Goal: Transaction & Acquisition: Download file/media

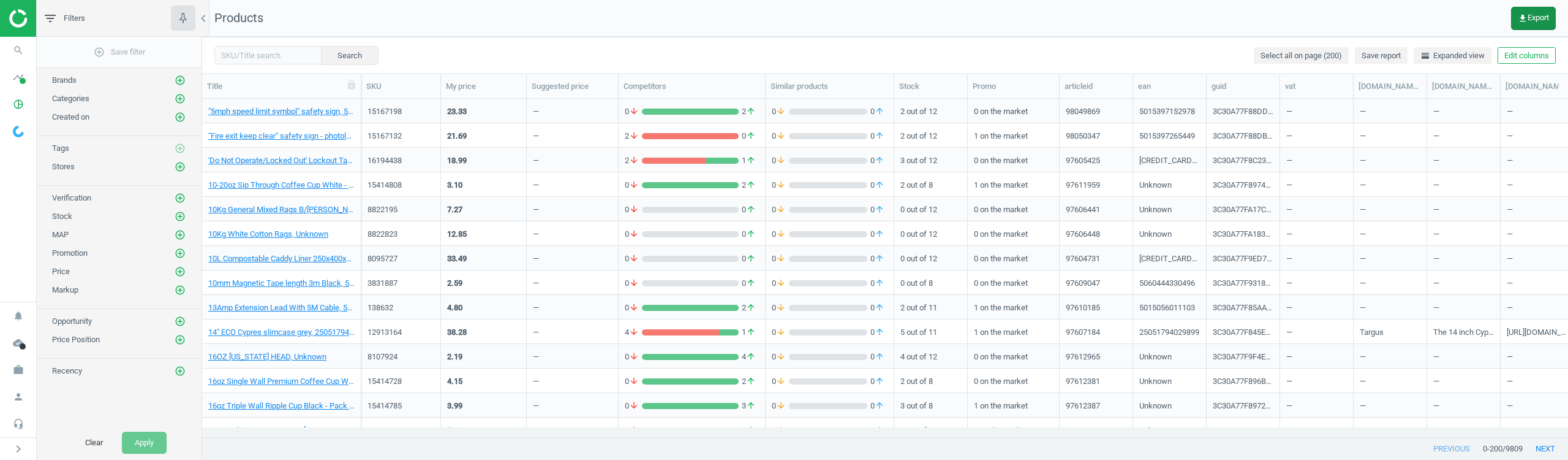
scroll to position [319, 1356]
click at [1518, 20] on icon "get_app" at bounding box center [1523, 19] width 10 height 10
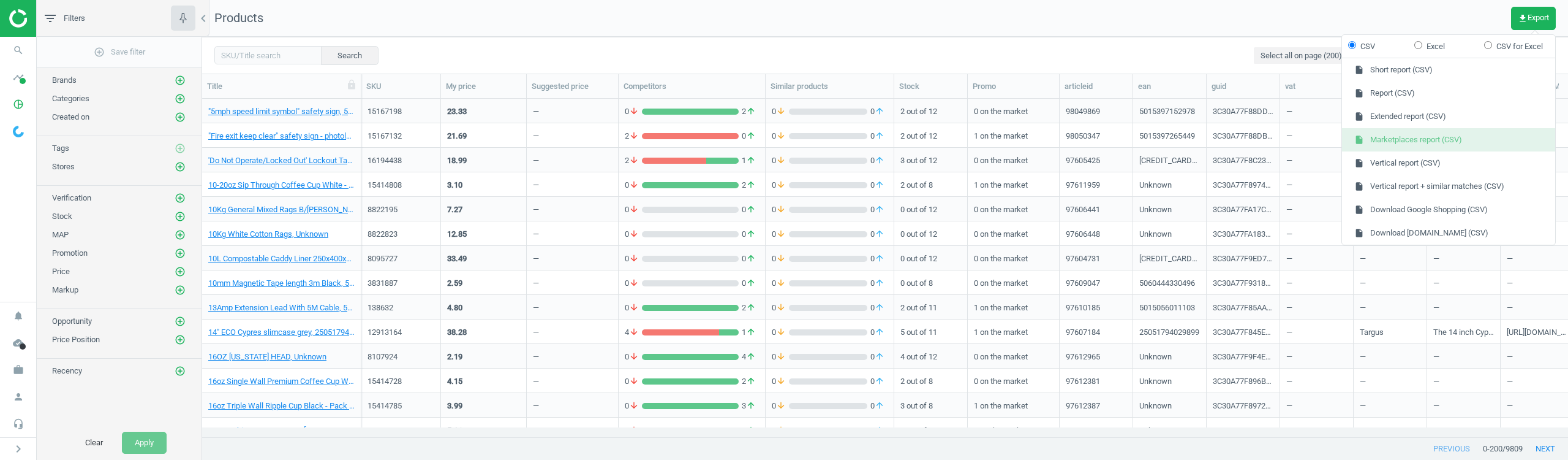
click at [1450, 135] on button "insert_drive_file Marketplaces report (CSV)" at bounding box center [1448, 140] width 213 height 24
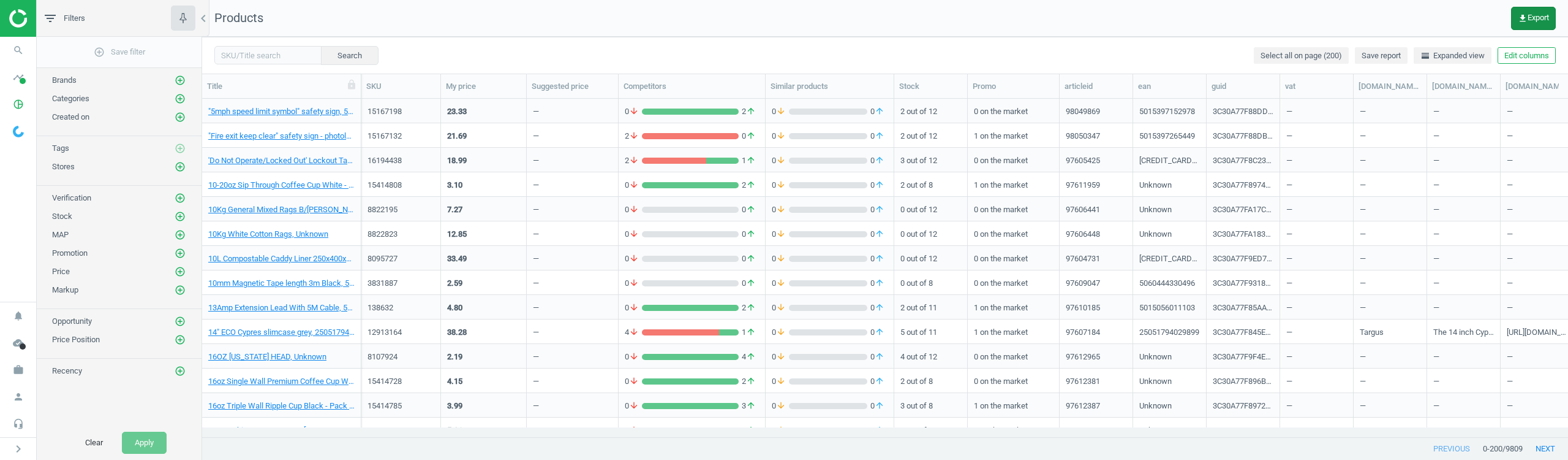
click at [1525, 15] on icon "get_app" at bounding box center [1523, 19] width 10 height 10
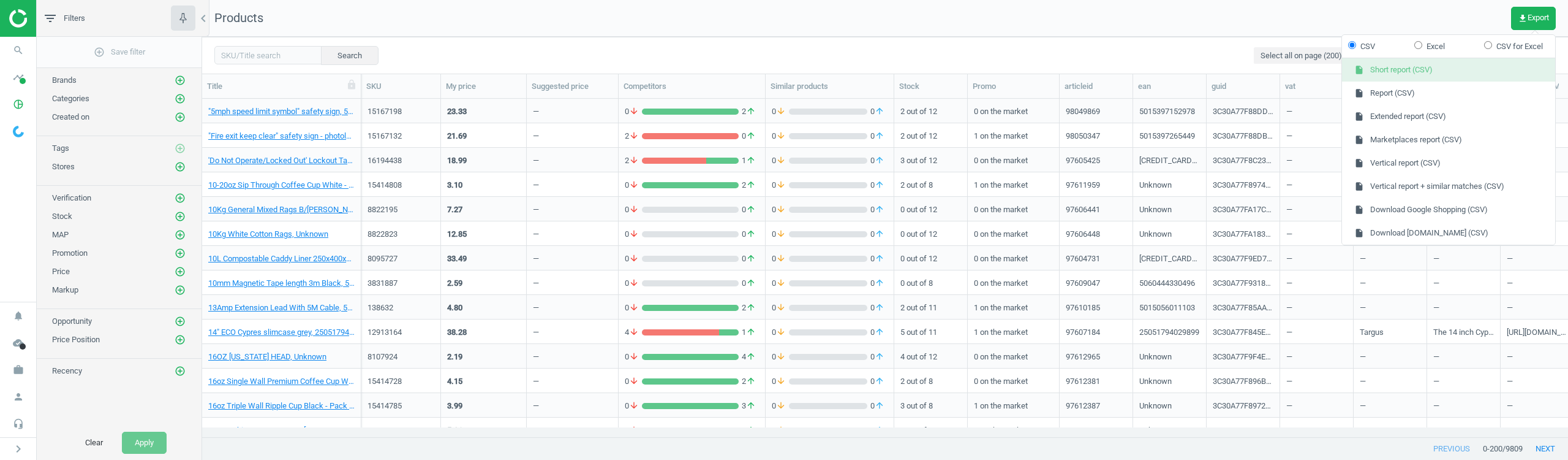
click at [1432, 74] on button "insert_drive_file Short report (CSV)" at bounding box center [1448, 69] width 213 height 24
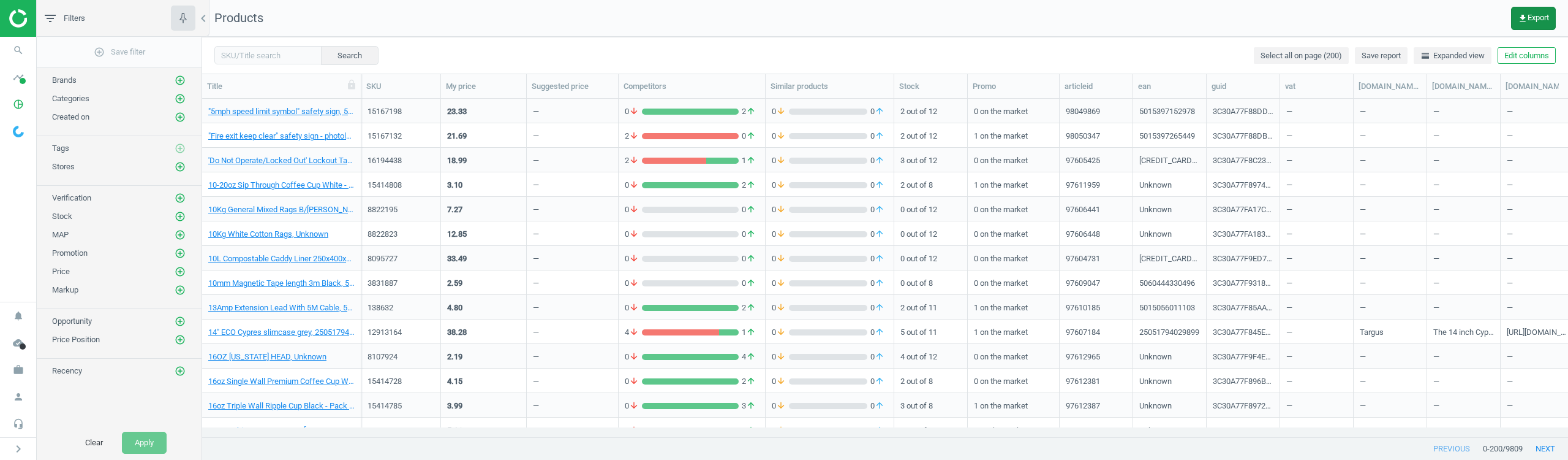
click at [1535, 22] on span "get_app Export" at bounding box center [1534, 19] width 31 height 10
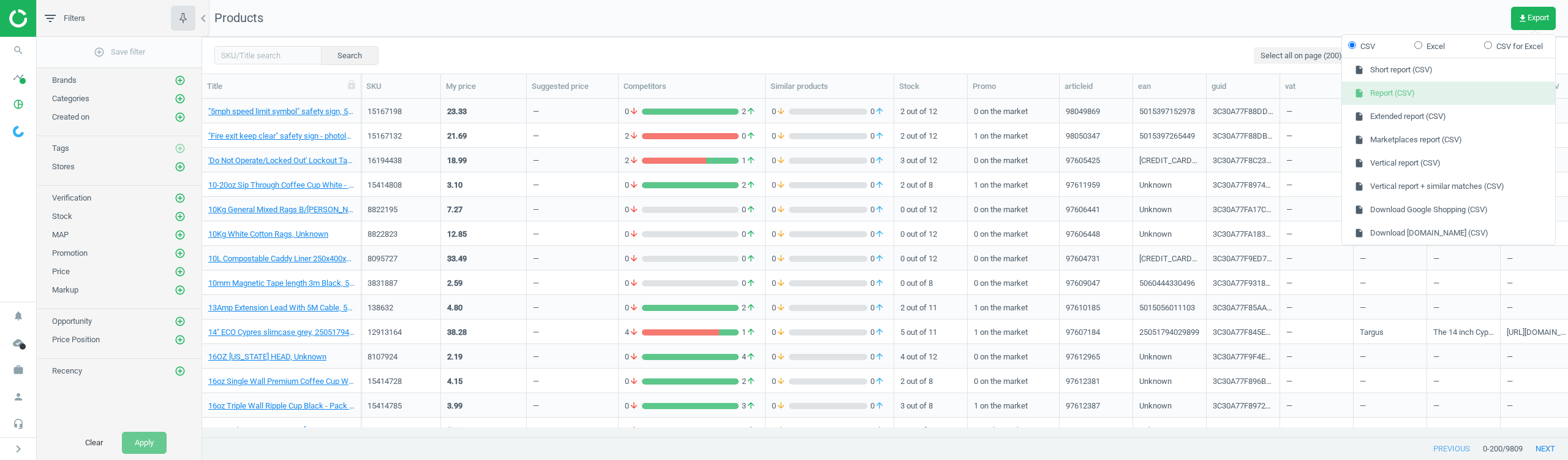
click at [1398, 99] on button "insert_drive_file Report (CSV)" at bounding box center [1448, 93] width 213 height 24
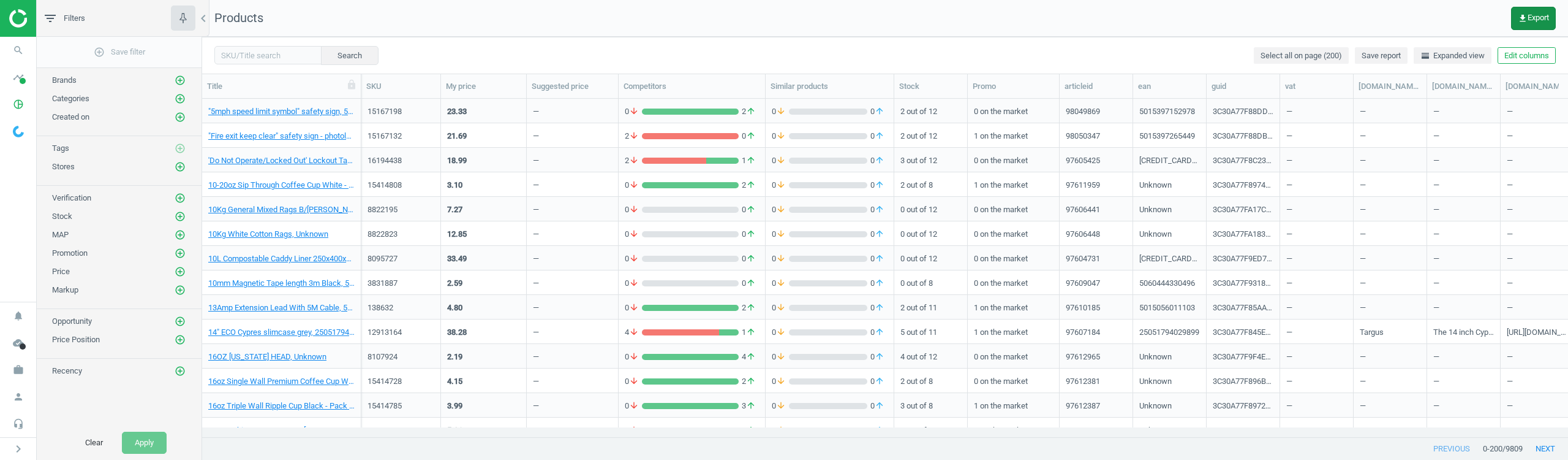
click at [1531, 21] on span "get_app Export" at bounding box center [1534, 19] width 31 height 10
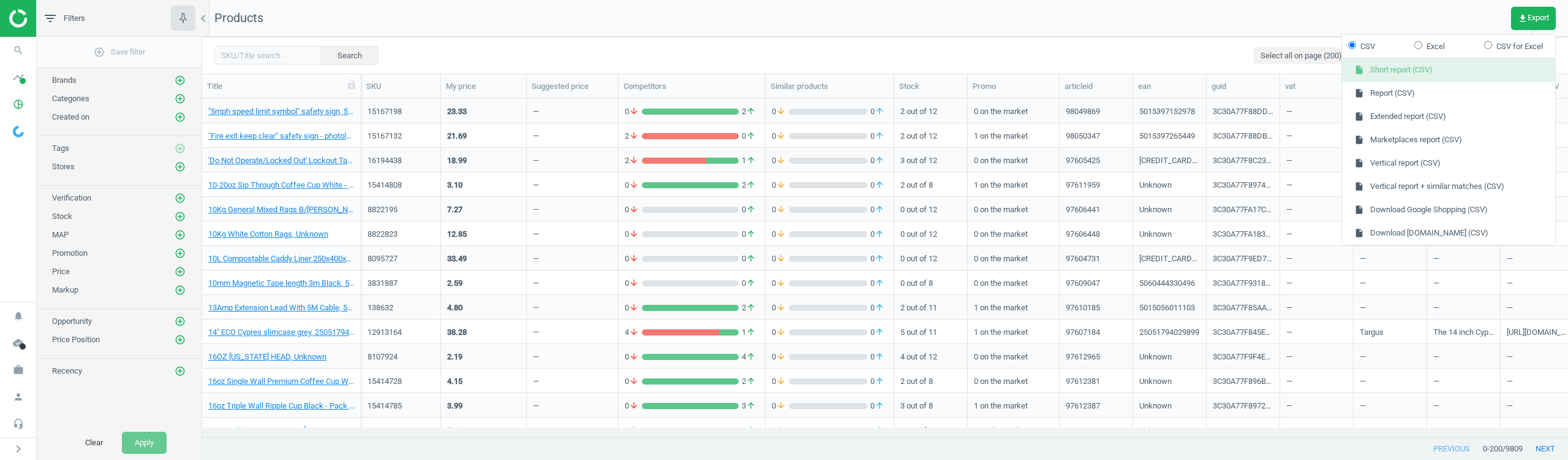
click at [1446, 74] on button "insert_drive_file Short report (CSV)" at bounding box center [1448, 69] width 213 height 24
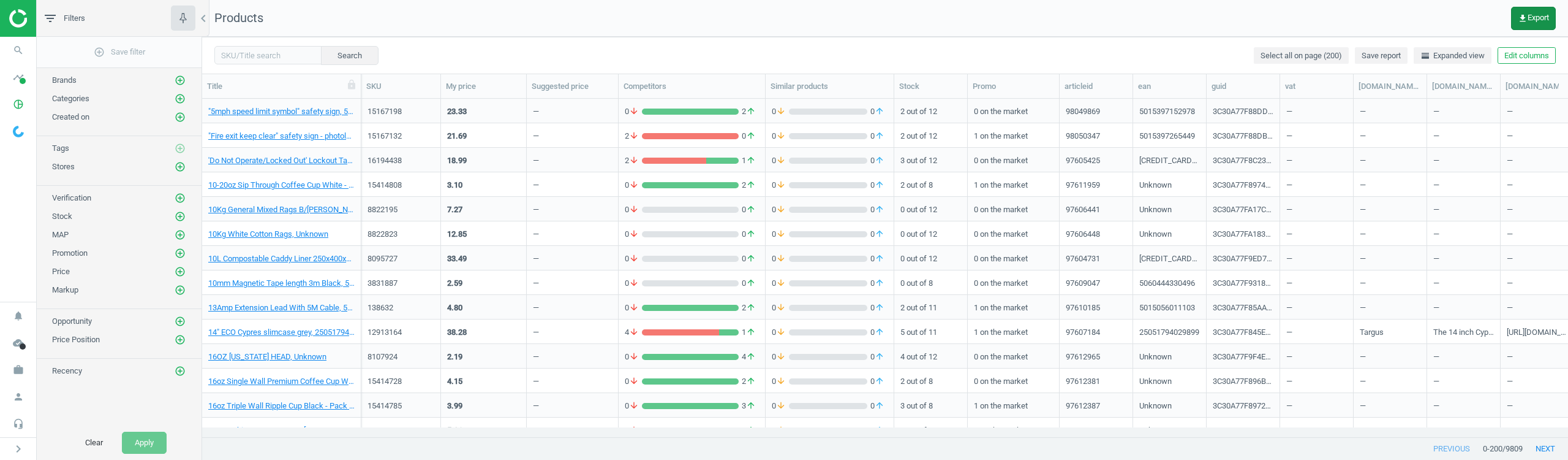
click at [1515, 14] on button "get_app Export" at bounding box center [1533, 18] width 45 height 24
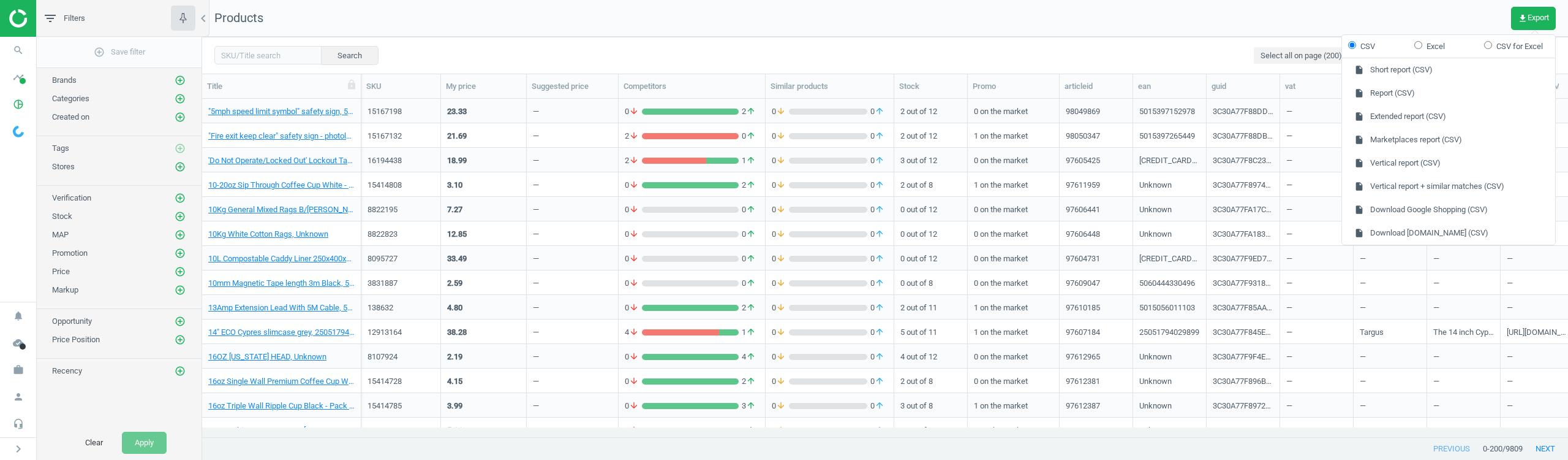
click at [1518, 45] on label "CSV for Excel" at bounding box center [1513, 47] width 59 height 11
click at [1492, 45] on input "CSV for Excel" at bounding box center [1488, 45] width 8 height 8
radio input "true"
click at [1419, 93] on button "insert_drive_file Report (CSV for Excel)" at bounding box center [1448, 93] width 213 height 24
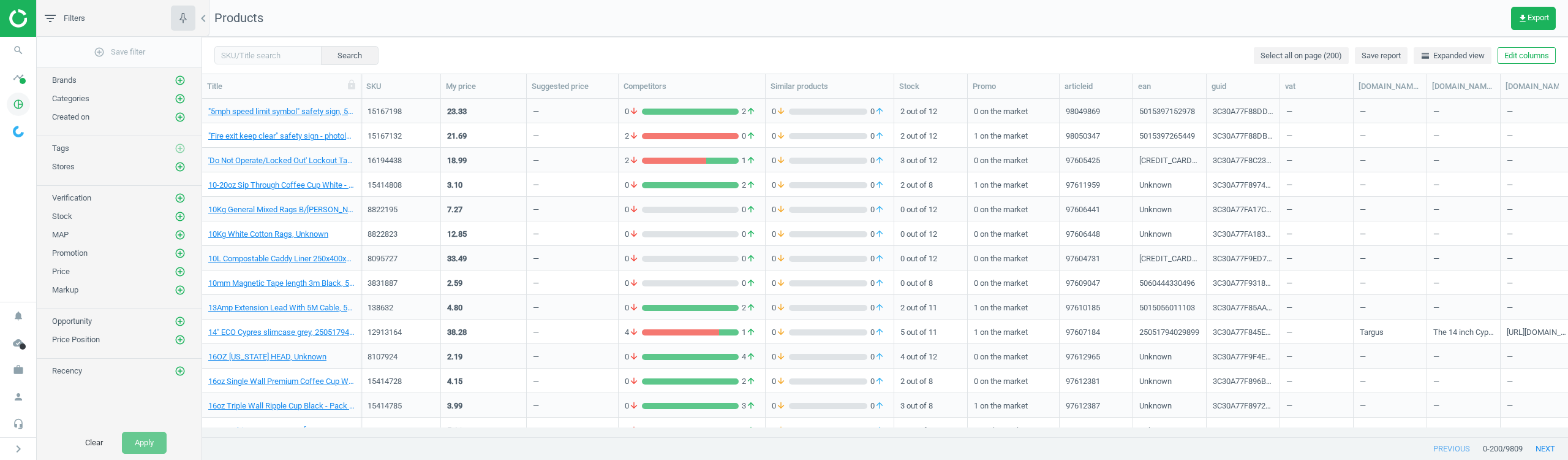
click at [16, 100] on icon "pie_chart_outlined" at bounding box center [18, 104] width 24 height 24
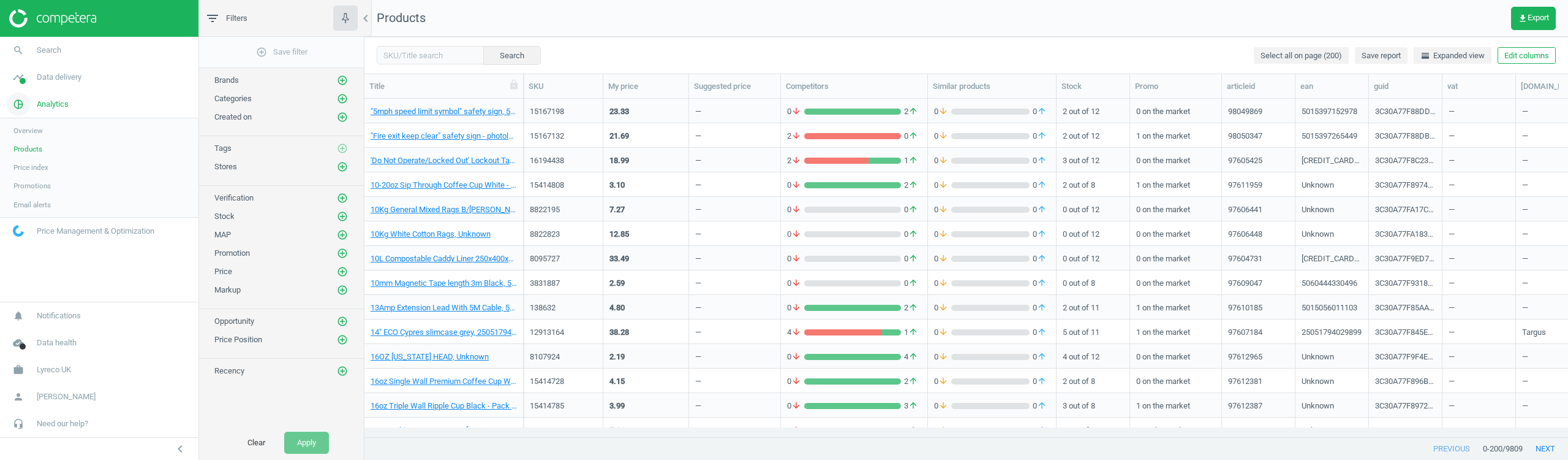
scroll to position [319, 1195]
click at [35, 127] on span "Overview" at bounding box center [29, 131] width 29 height 10
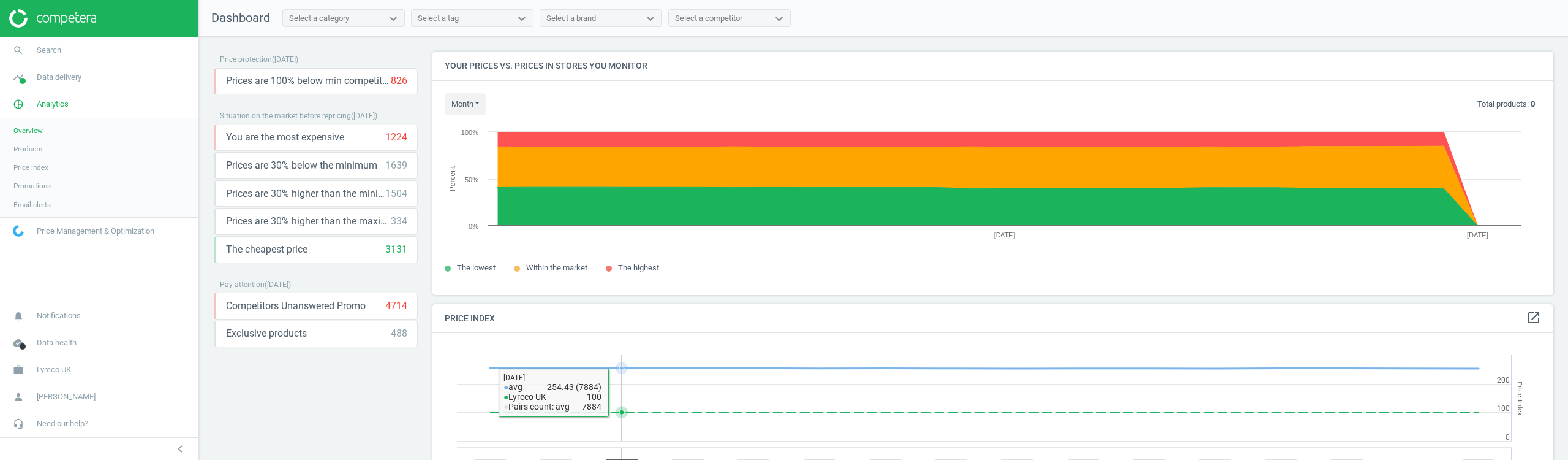
scroll to position [248, 0]
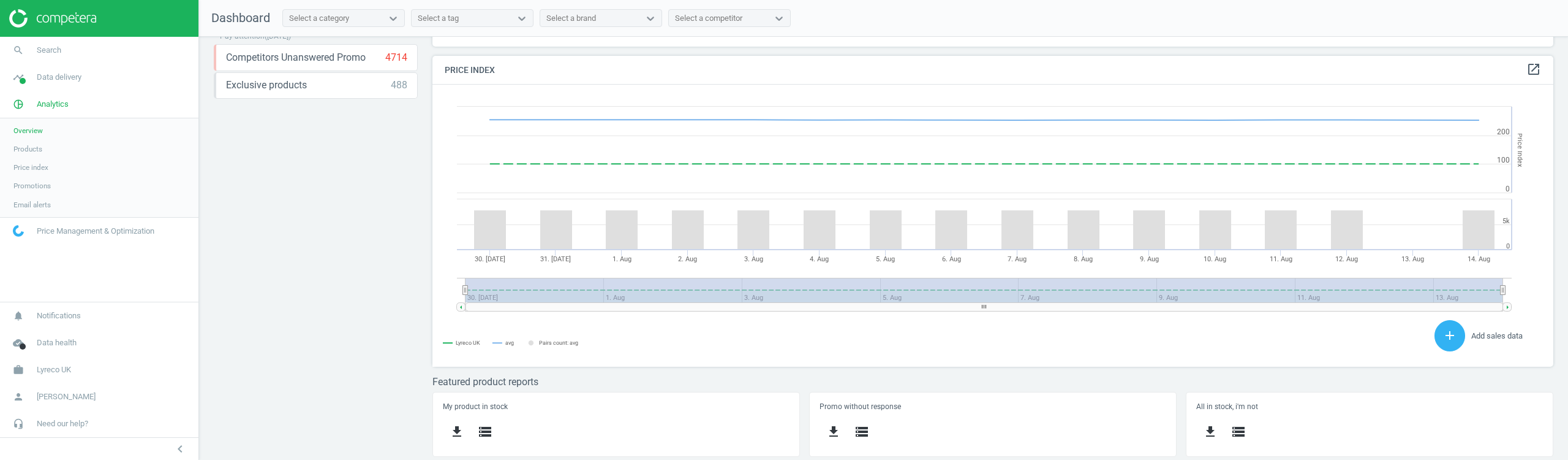
click at [29, 150] on span "Products" at bounding box center [28, 149] width 29 height 10
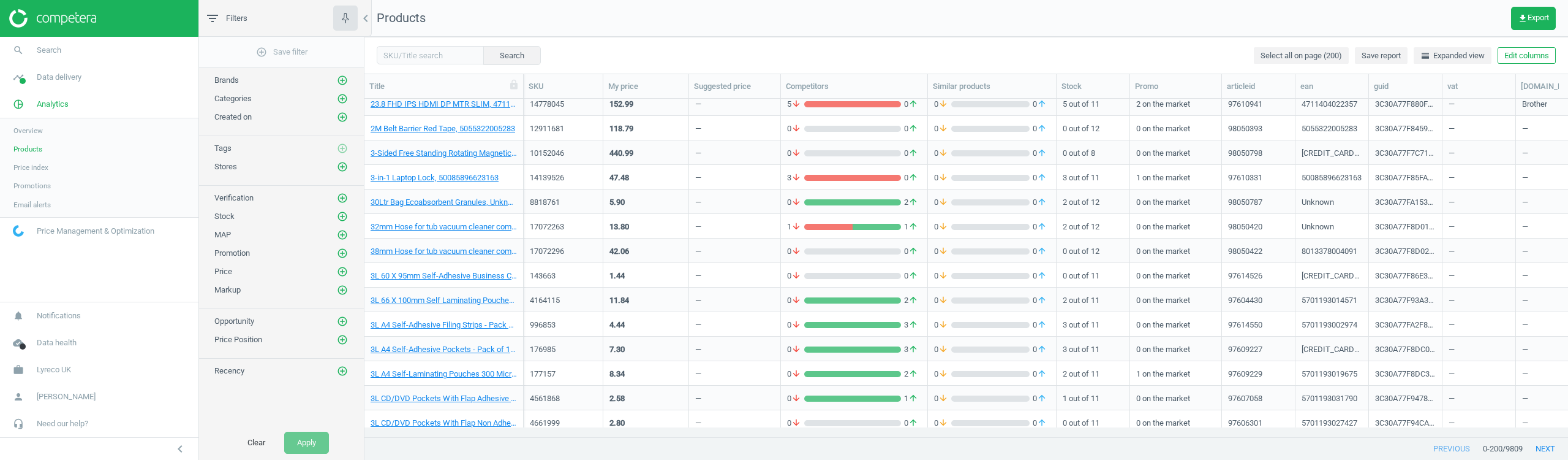
scroll to position [993, 0]
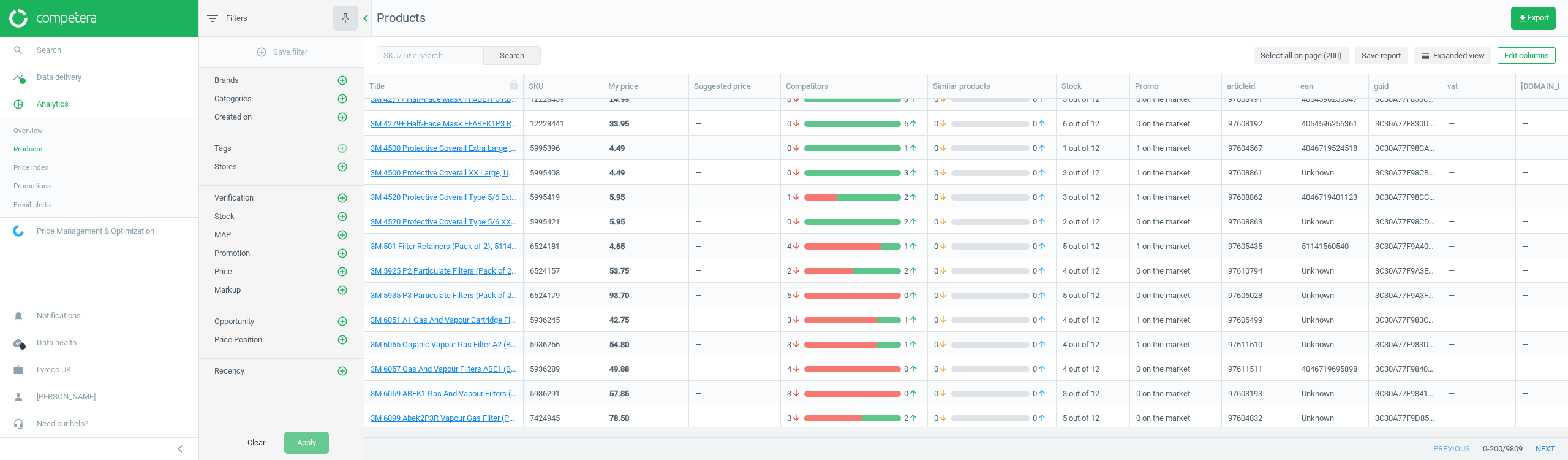
click at [369, 17] on icon "chevron_left" at bounding box center [366, 19] width 15 height 15
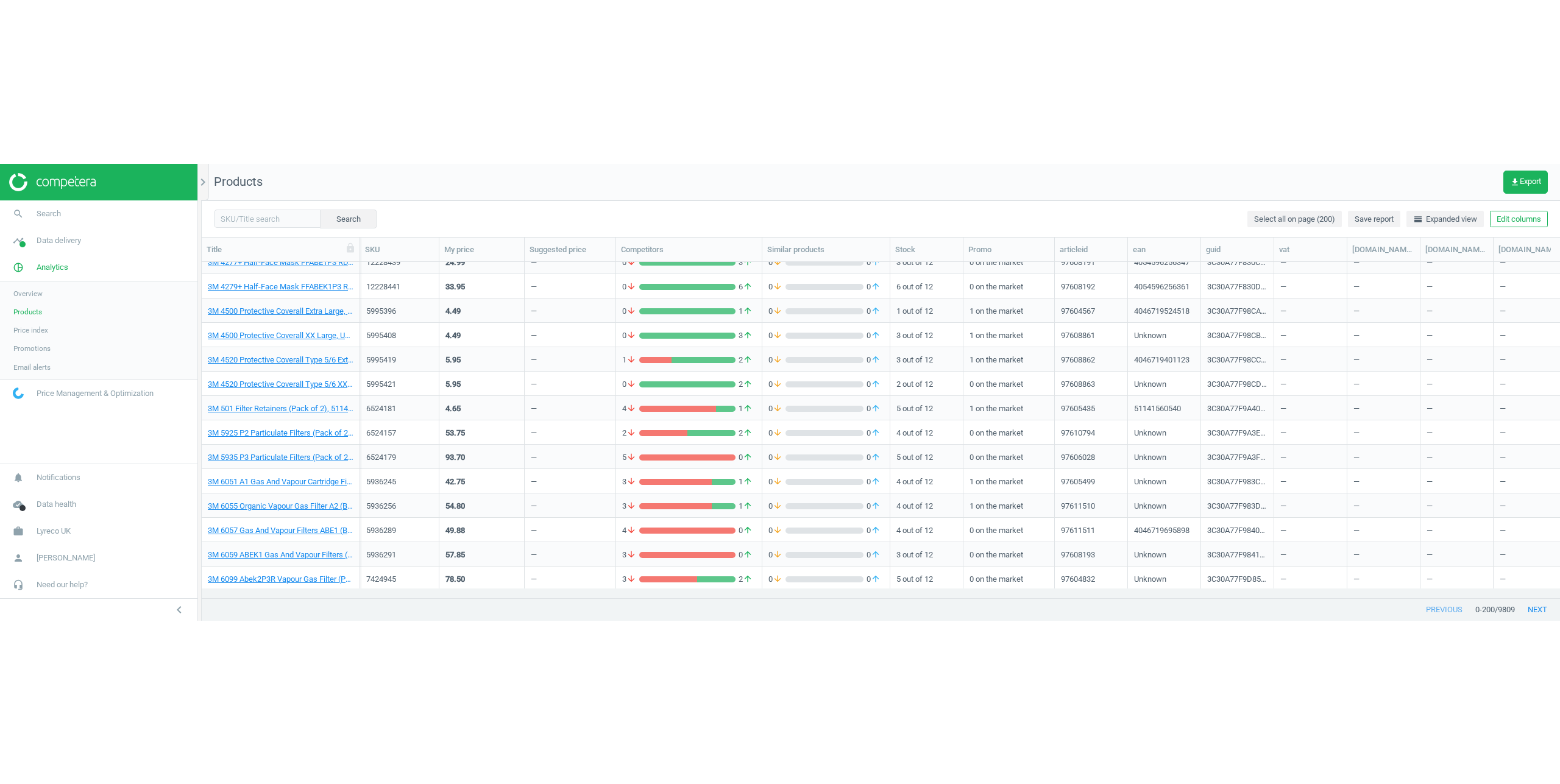
scroll to position [318, 1350]
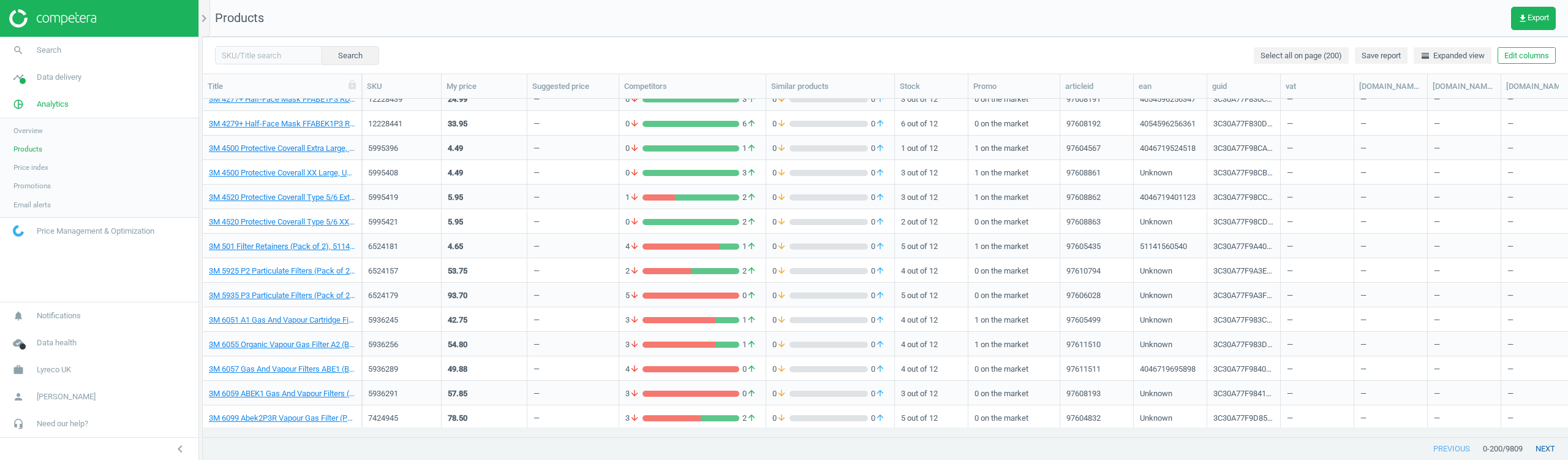
click at [1548, 446] on button "next" at bounding box center [1546, 449] width 46 height 22
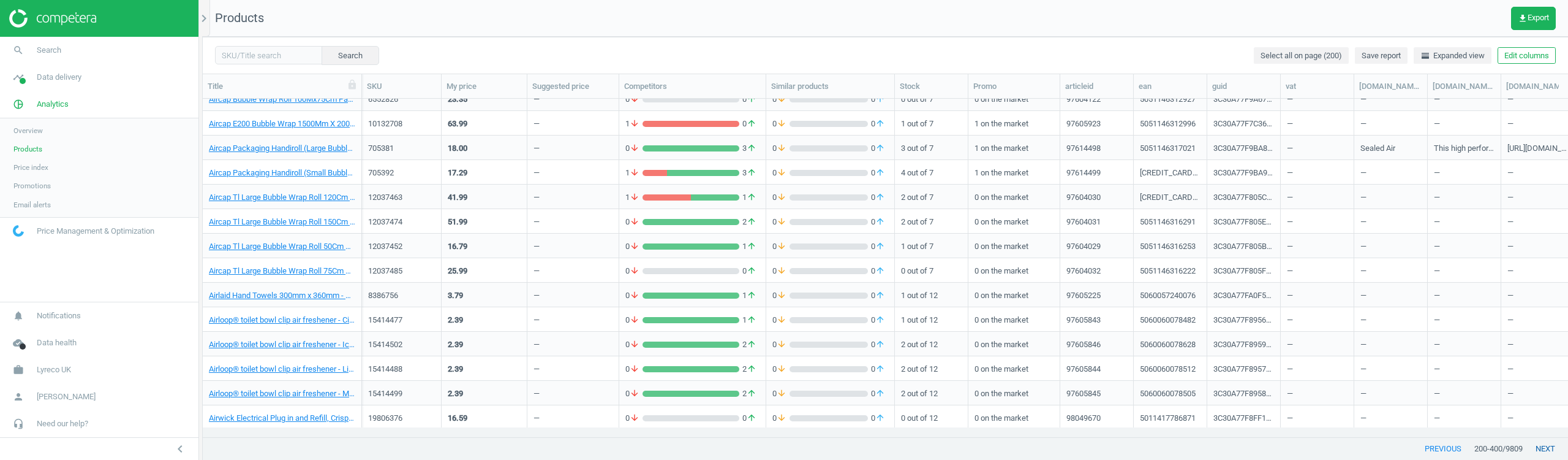
click at [1544, 448] on button "next" at bounding box center [1546, 449] width 46 height 22
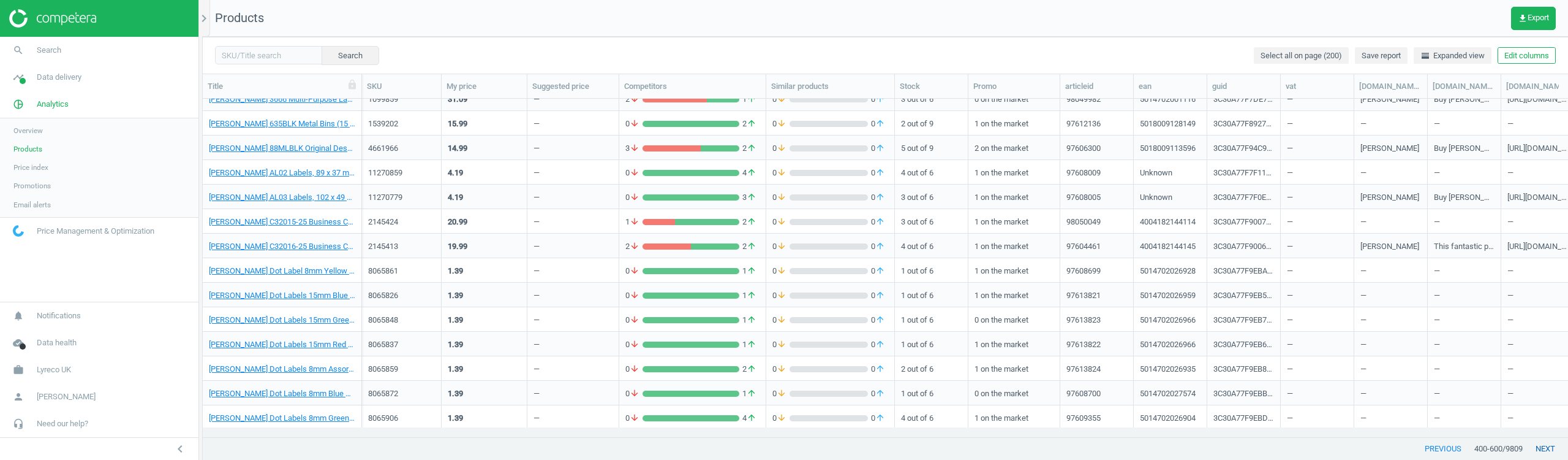
click at [1548, 450] on button "next" at bounding box center [1546, 449] width 46 height 22
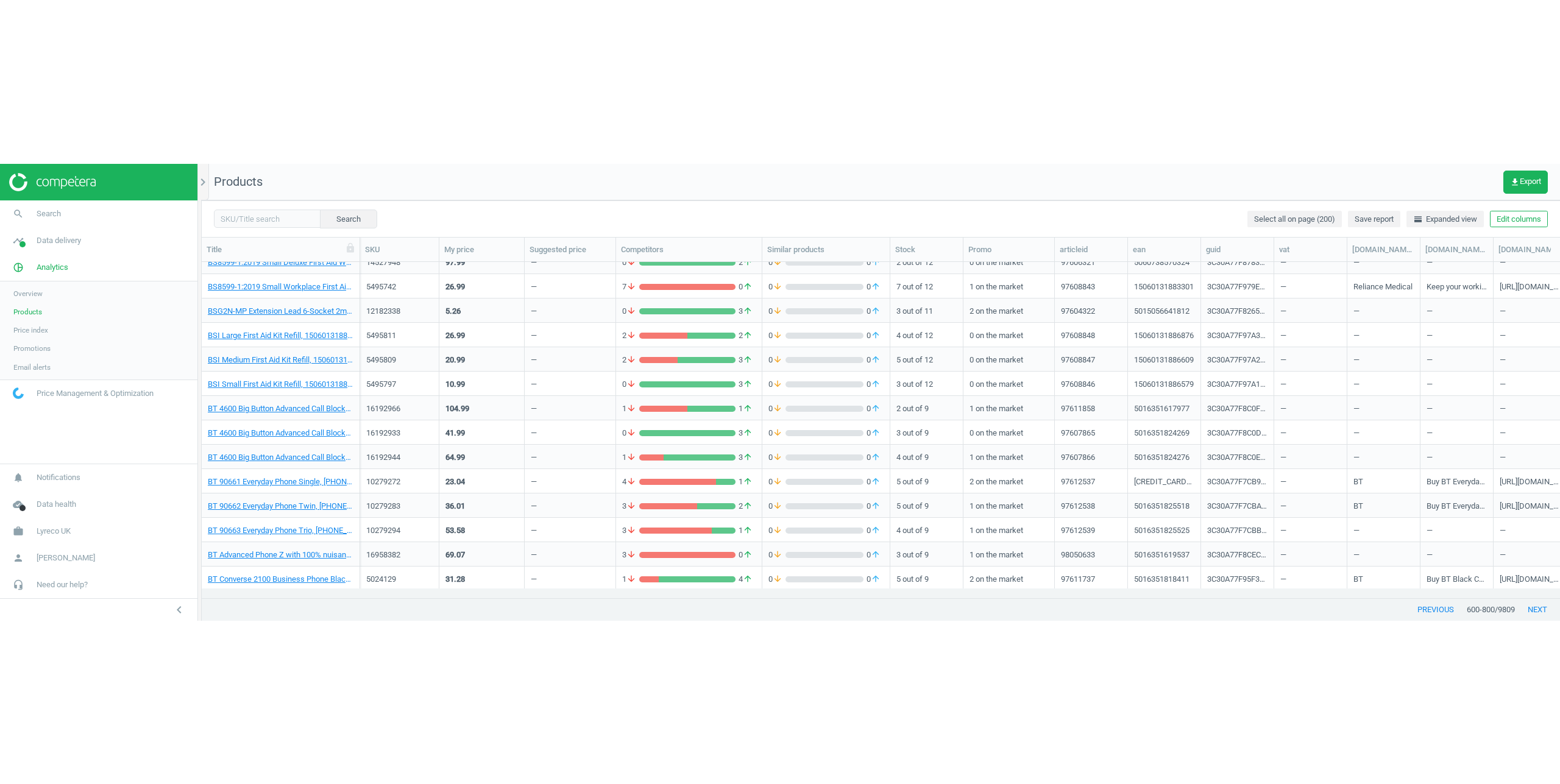
scroll to position [645, 1350]
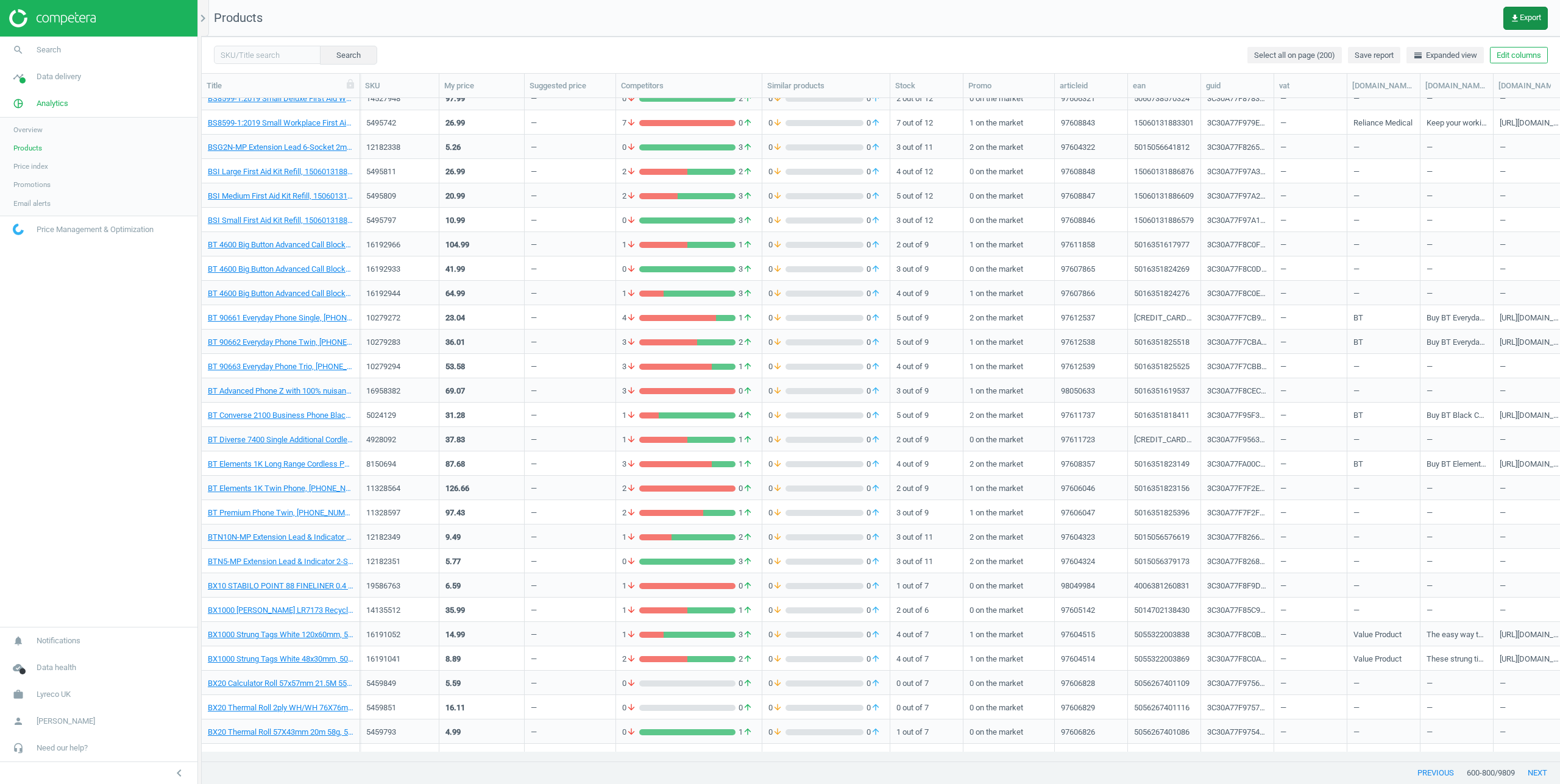
click at [1515, 15] on icon "get_app" at bounding box center [1515, 19] width 10 height 10
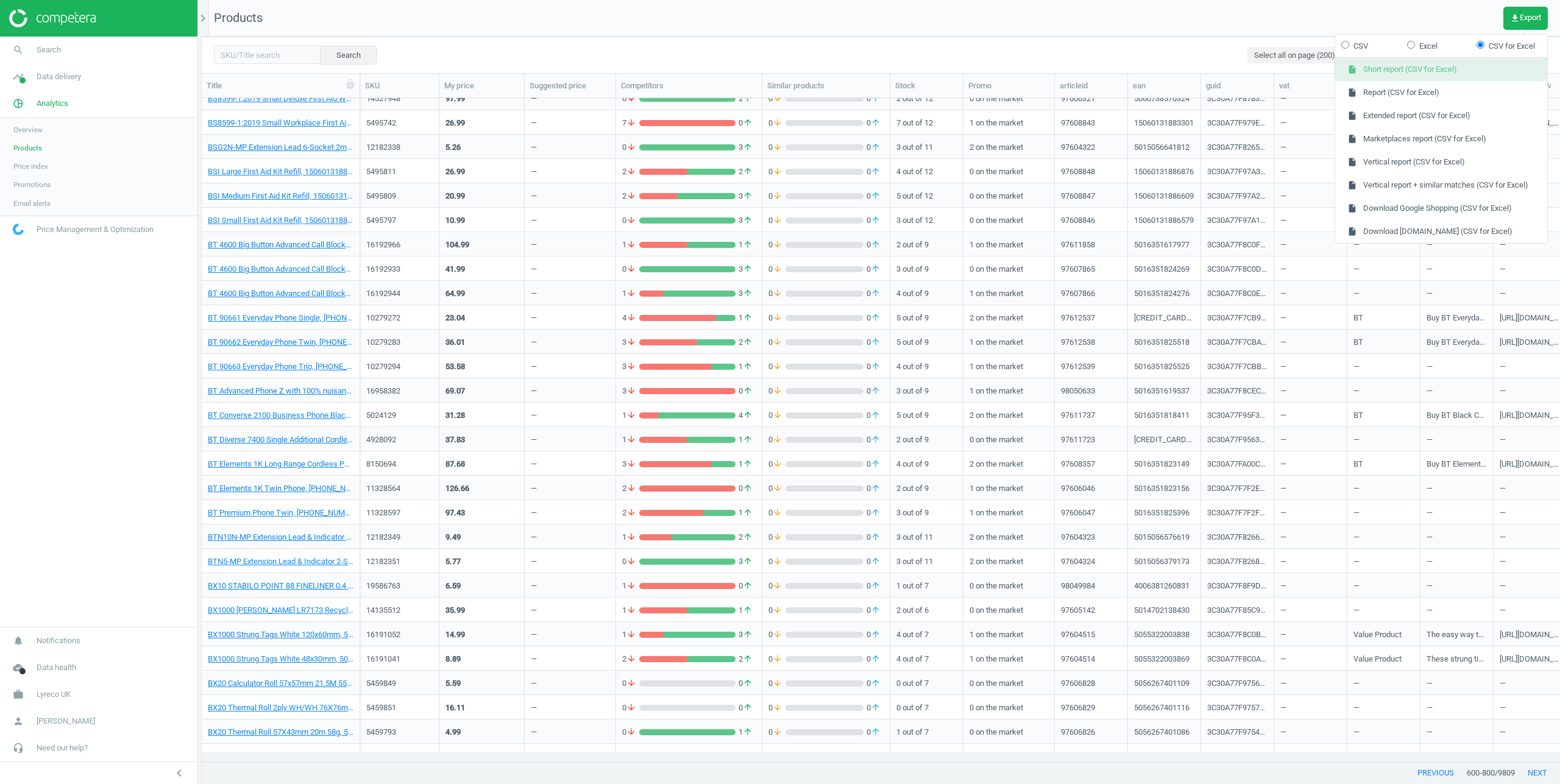
click at [1352, 67] on icon "insert_drive_file" at bounding box center [1352, 70] width 10 height 10
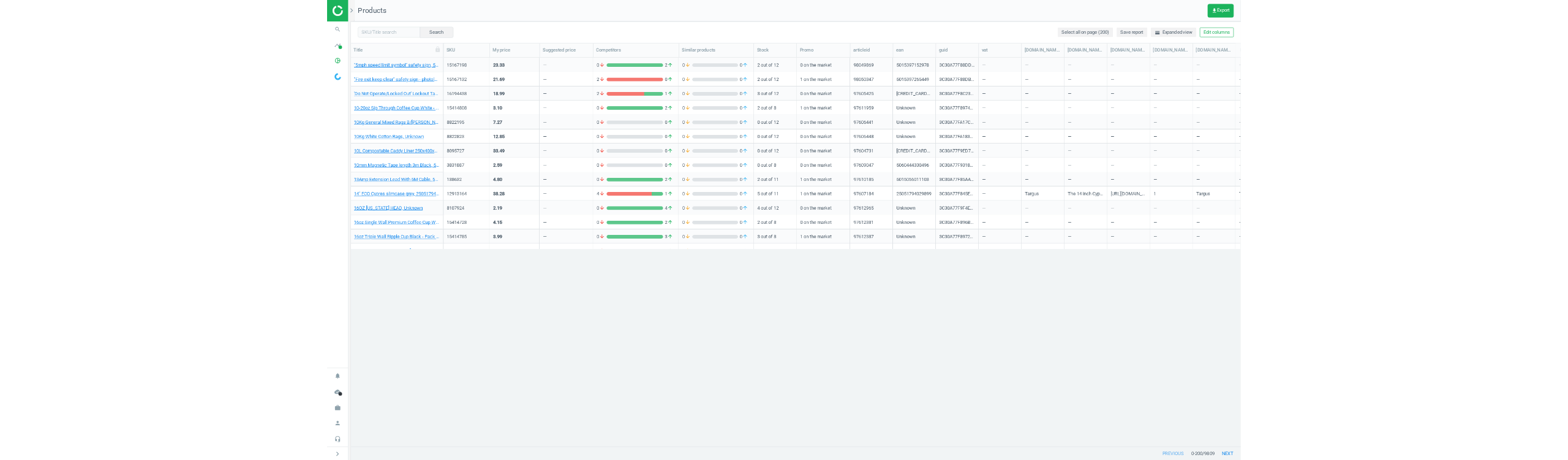
scroll to position [319, 1518]
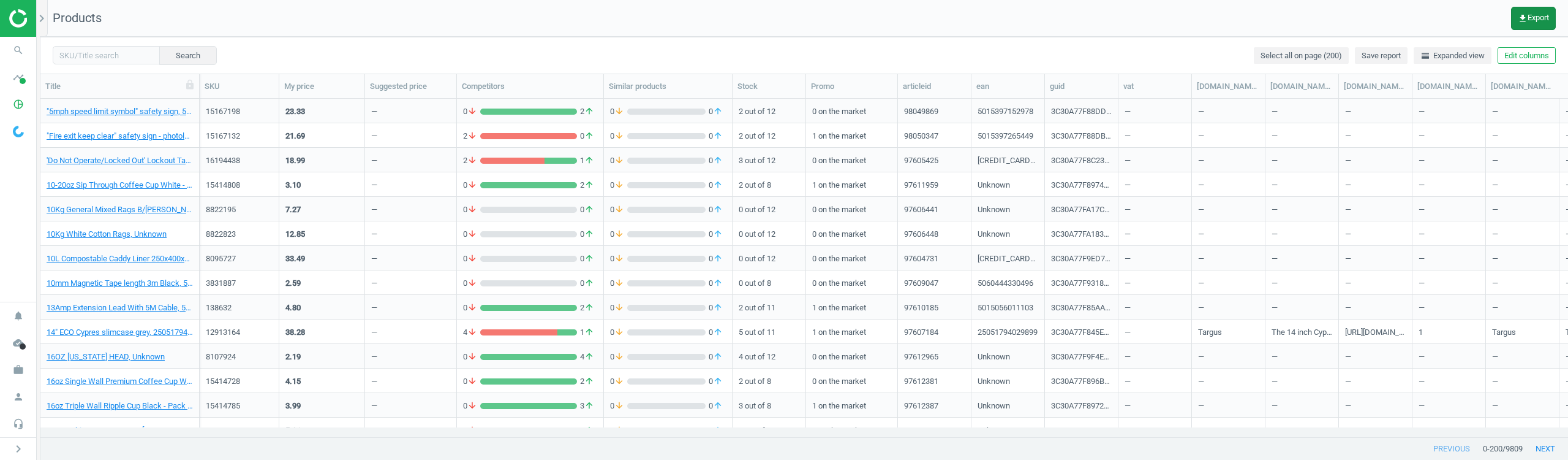
click at [1528, 21] on span "get_app Export" at bounding box center [1534, 19] width 31 height 10
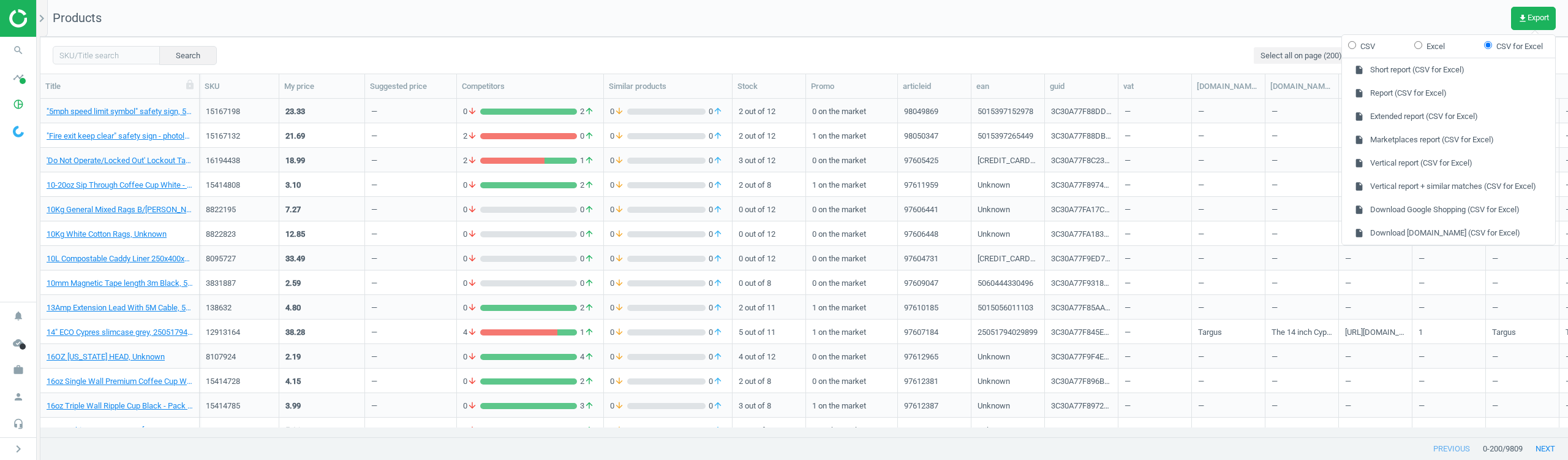
click at [1357, 44] on label "CSV" at bounding box center [1361, 47] width 27 height 11
click at [1356, 44] on input "CSV" at bounding box center [1352, 45] width 8 height 8
radio input "true"
click at [1361, 90] on icon "insert_drive_file" at bounding box center [1359, 93] width 10 height 10
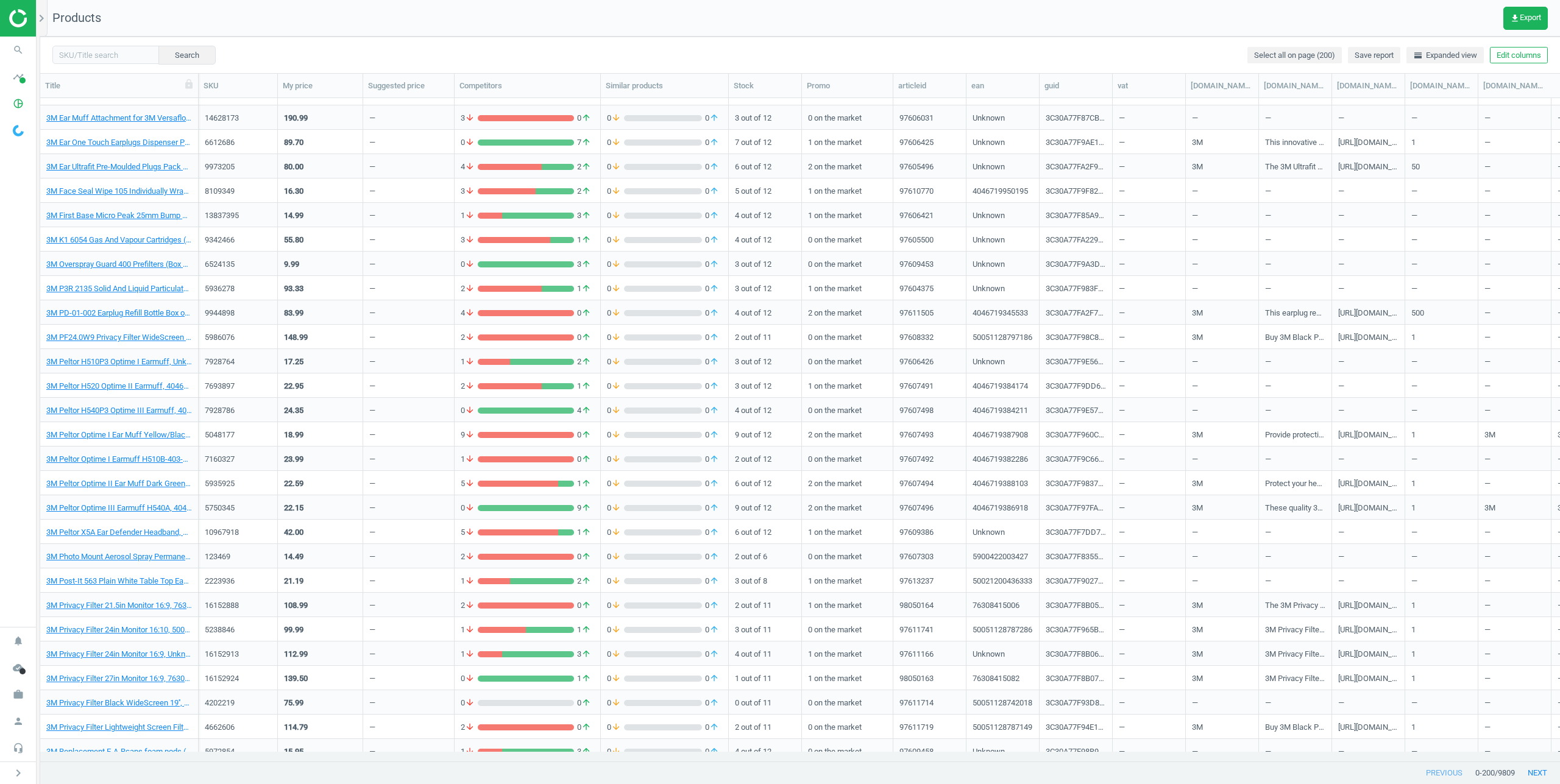
scroll to position [645, 1510]
click at [1524, 24] on button "get_app Export" at bounding box center [1525, 18] width 45 height 24
click at [1488, 45] on label "CSV for Excel" at bounding box center [1506, 46] width 58 height 11
click at [1484, 45] on input "CSV for Excel" at bounding box center [1480, 45] width 8 height 8
radio input "true"
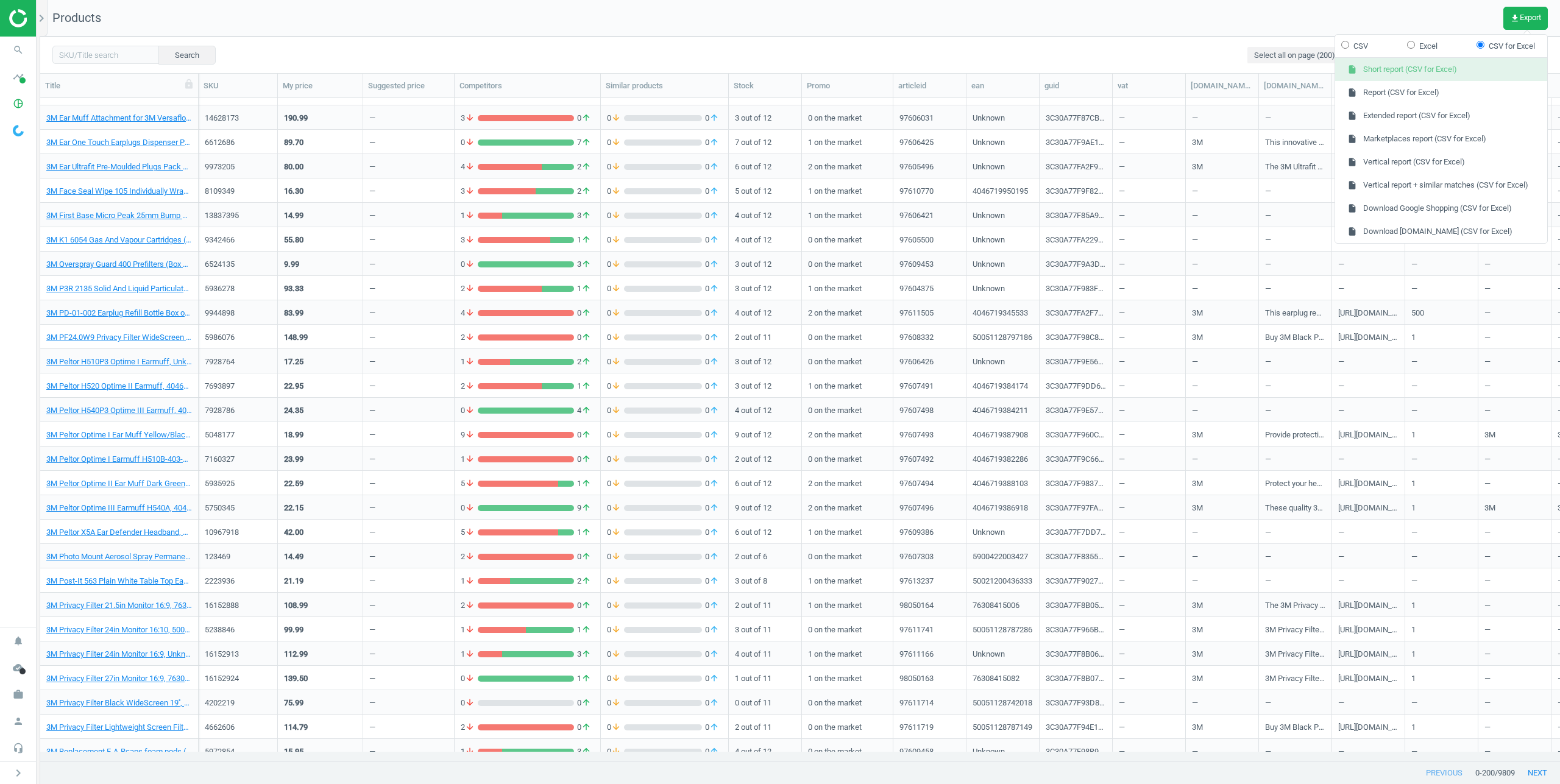
click at [1394, 71] on button "insert_drive_file Short report (CSV for Excel)" at bounding box center [1441, 69] width 212 height 24
click at [1528, 774] on button "next" at bounding box center [1538, 773] width 46 height 22
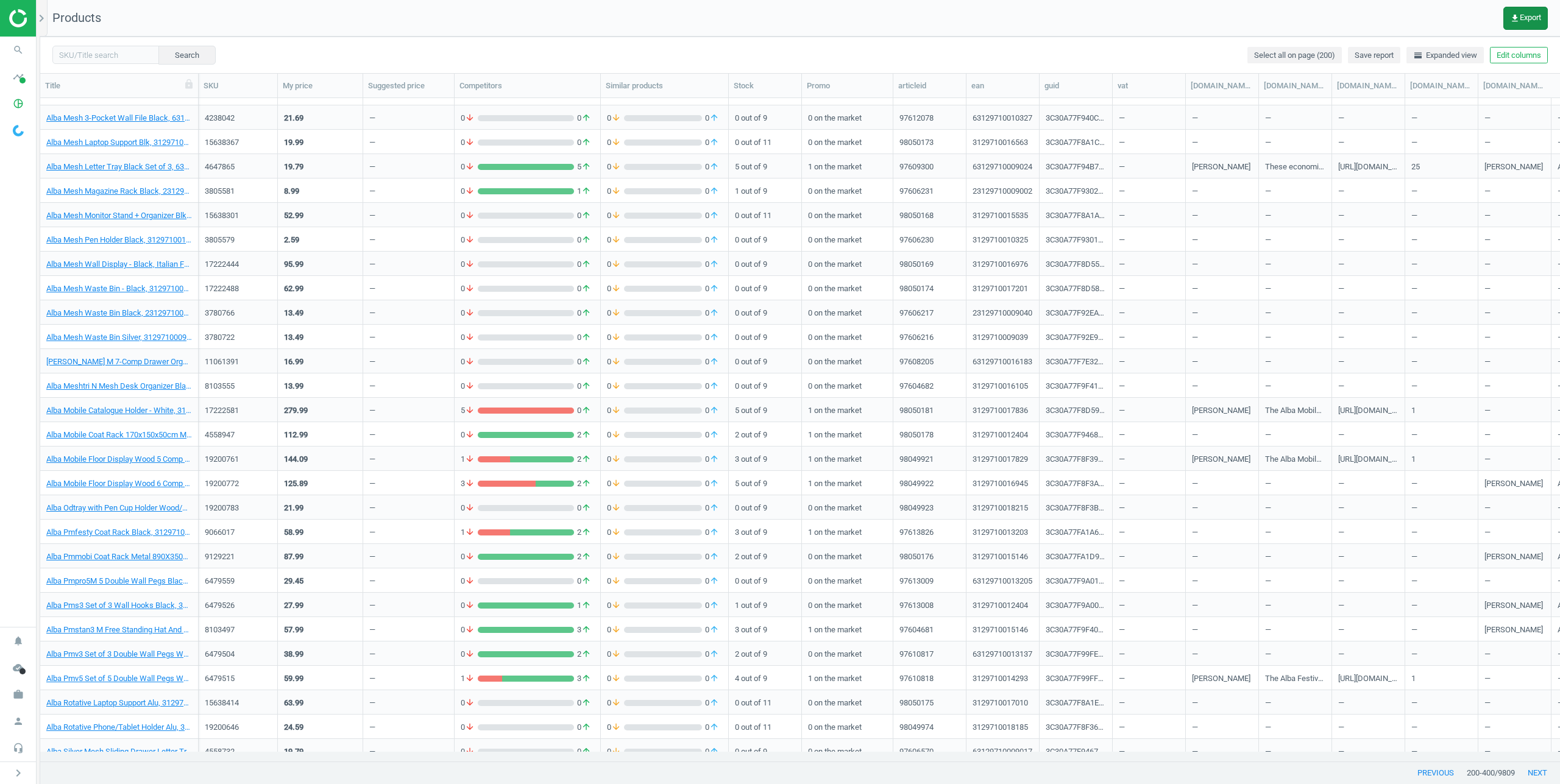
click at [1510, 17] on icon "get_app" at bounding box center [1515, 19] width 10 height 10
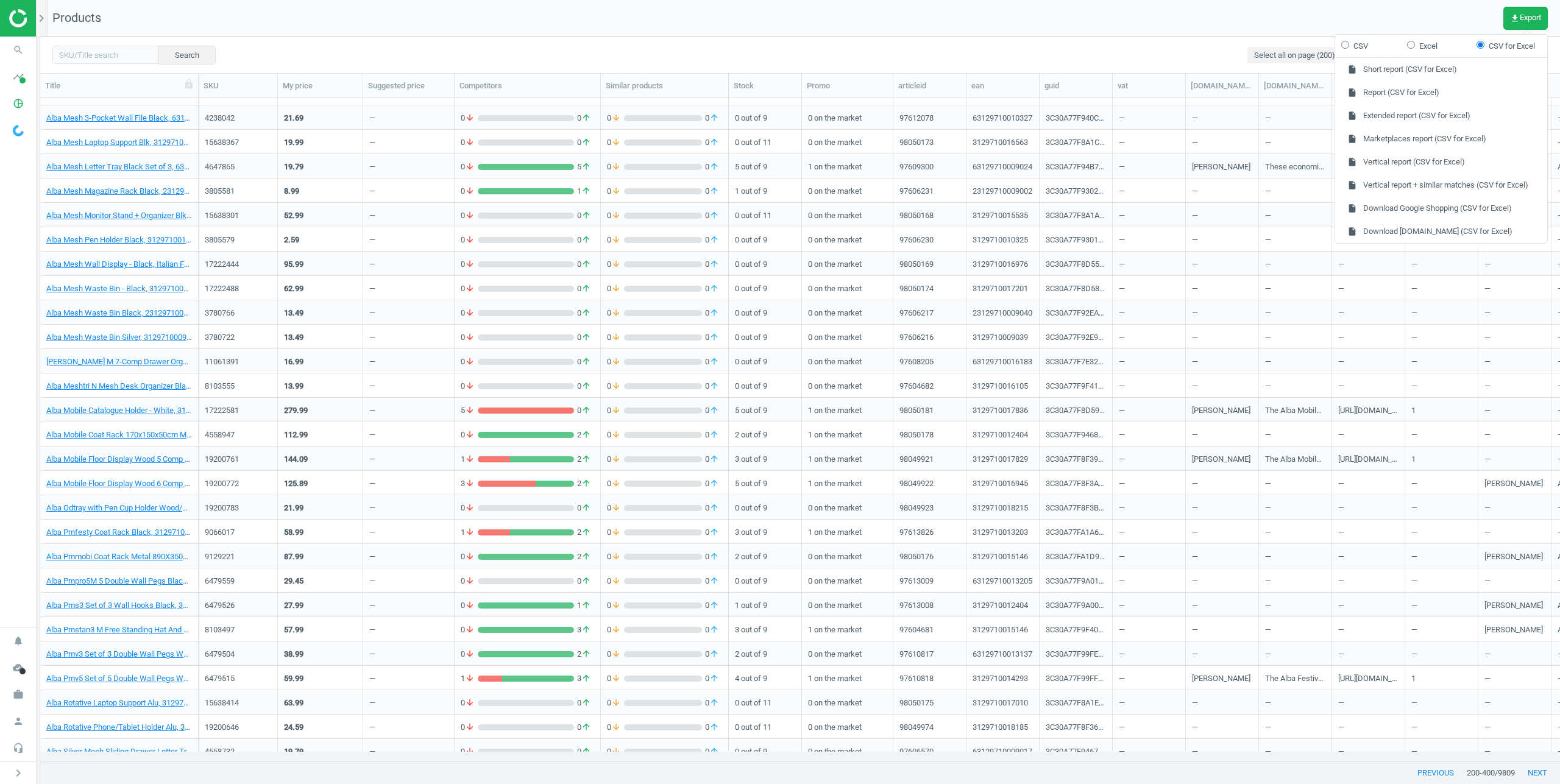
click at [1357, 42] on label "CSV" at bounding box center [1354, 46] width 27 height 11
click at [1350, 42] on input "CSV" at bounding box center [1346, 45] width 8 height 8
radio input "true"
click at [1372, 68] on button "insert_drive_file Short report (CSV)" at bounding box center [1441, 69] width 212 height 24
click at [19, 721] on icon "person" at bounding box center [18, 721] width 24 height 24
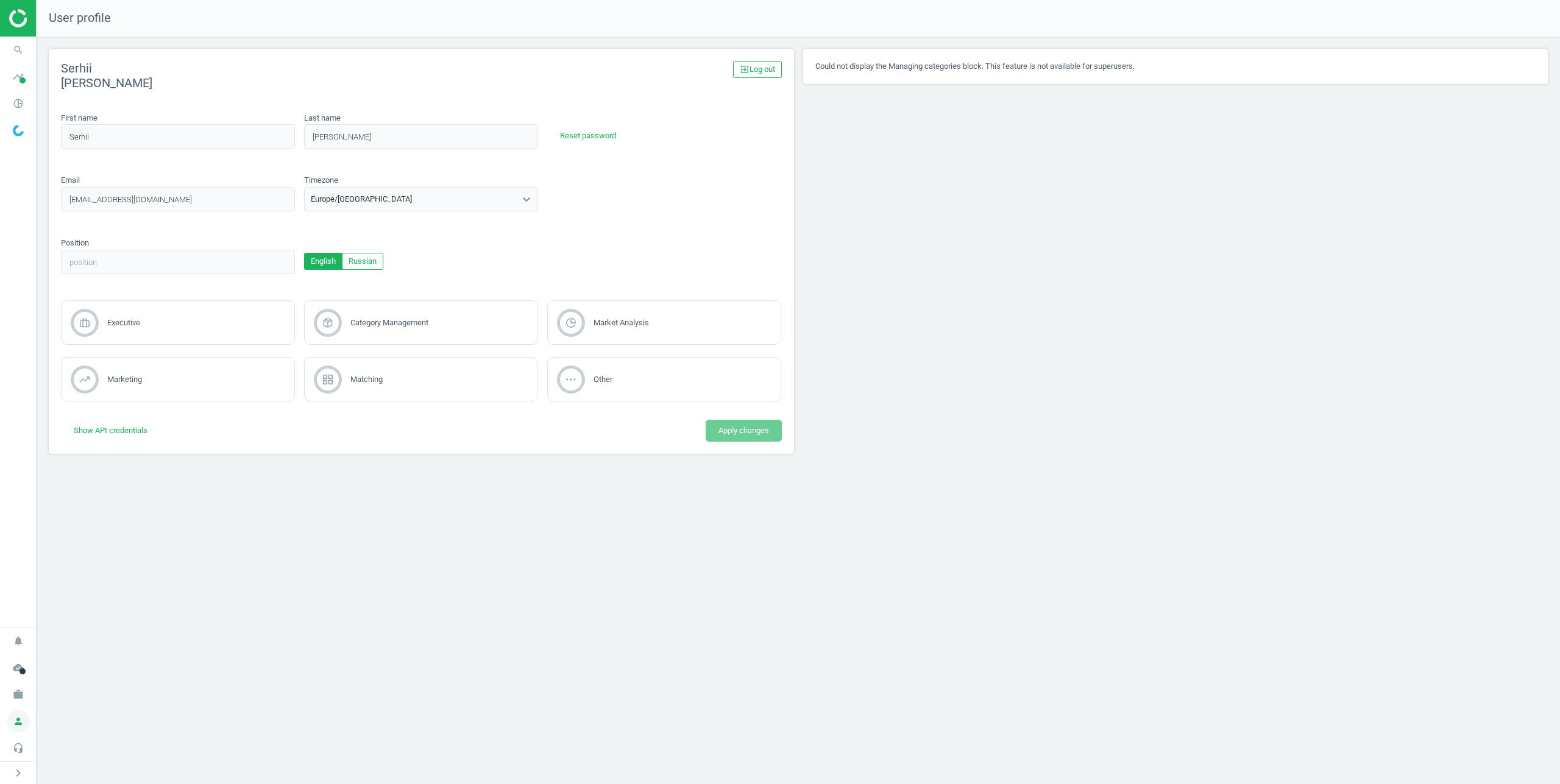
click at [19, 721] on icon "person" at bounding box center [18, 721] width 24 height 24
click at [22, 698] on icon "work" at bounding box center [18, 695] width 24 height 24
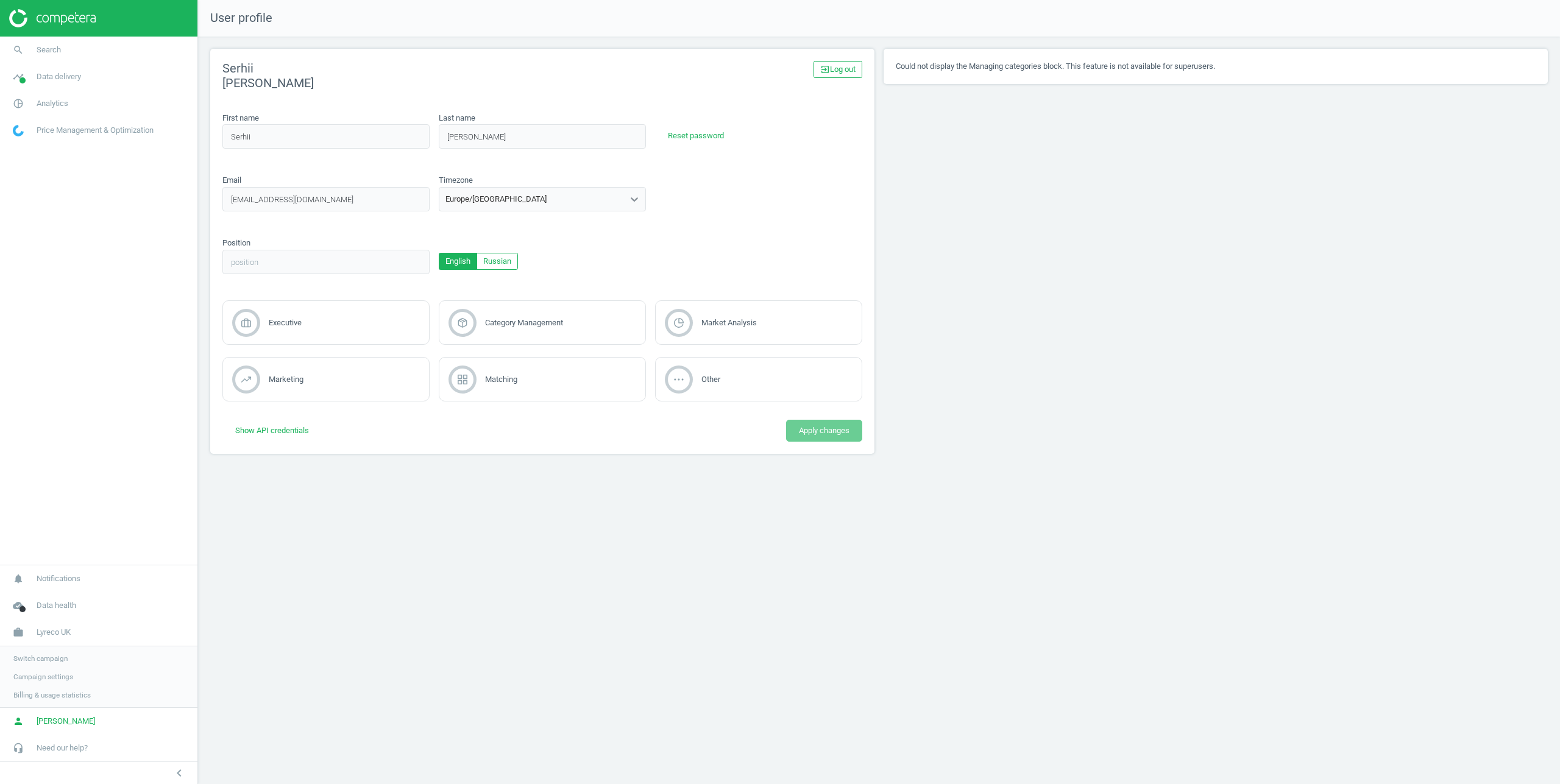
click at [35, 657] on span "Switch campaign" at bounding box center [41, 659] width 54 height 10
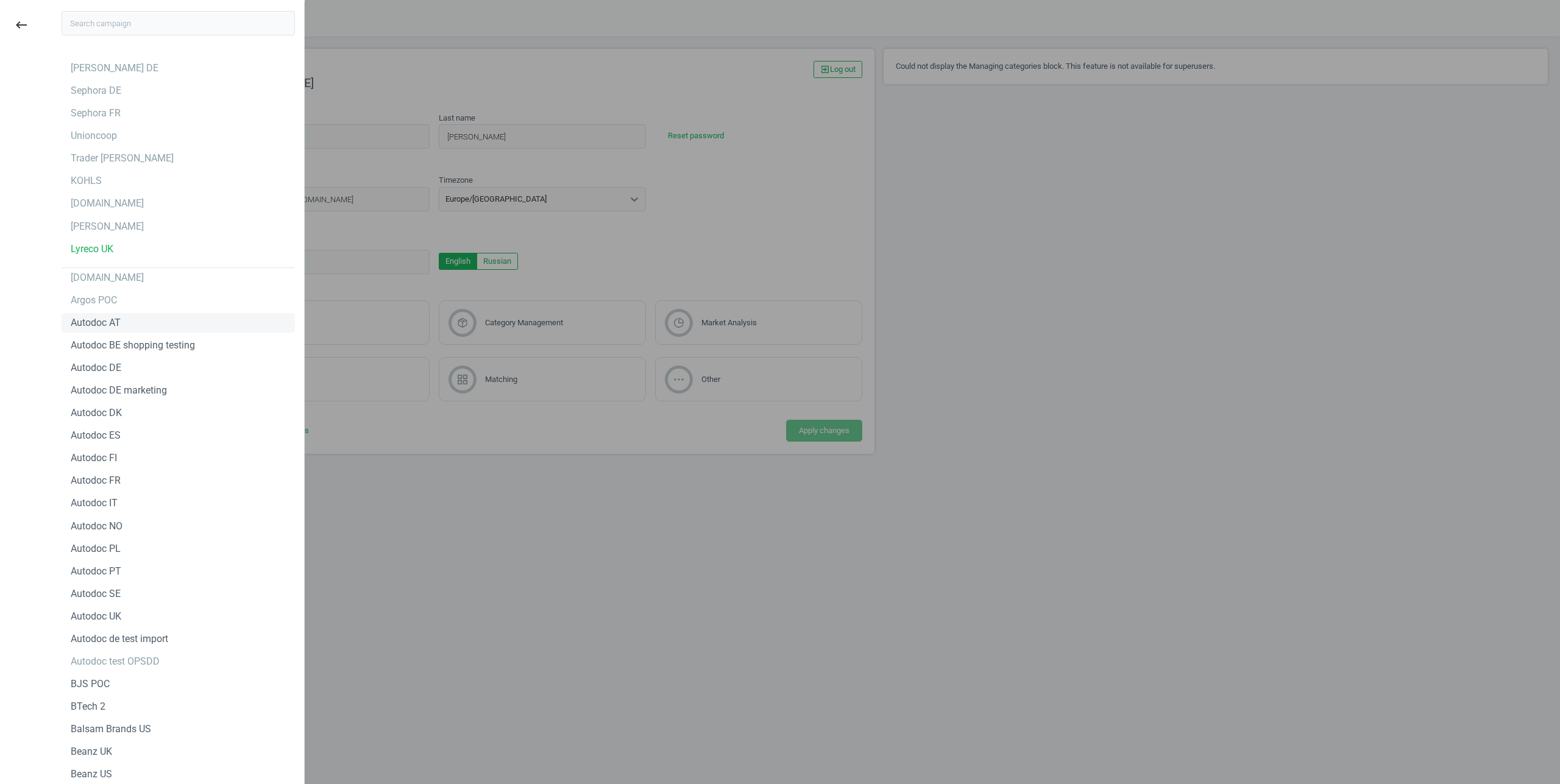
click at [113, 323] on div "Autodoc AT" at bounding box center [96, 323] width 50 height 14
click at [125, 287] on div "Antoshka.ua" at bounding box center [178, 278] width 233 height 19
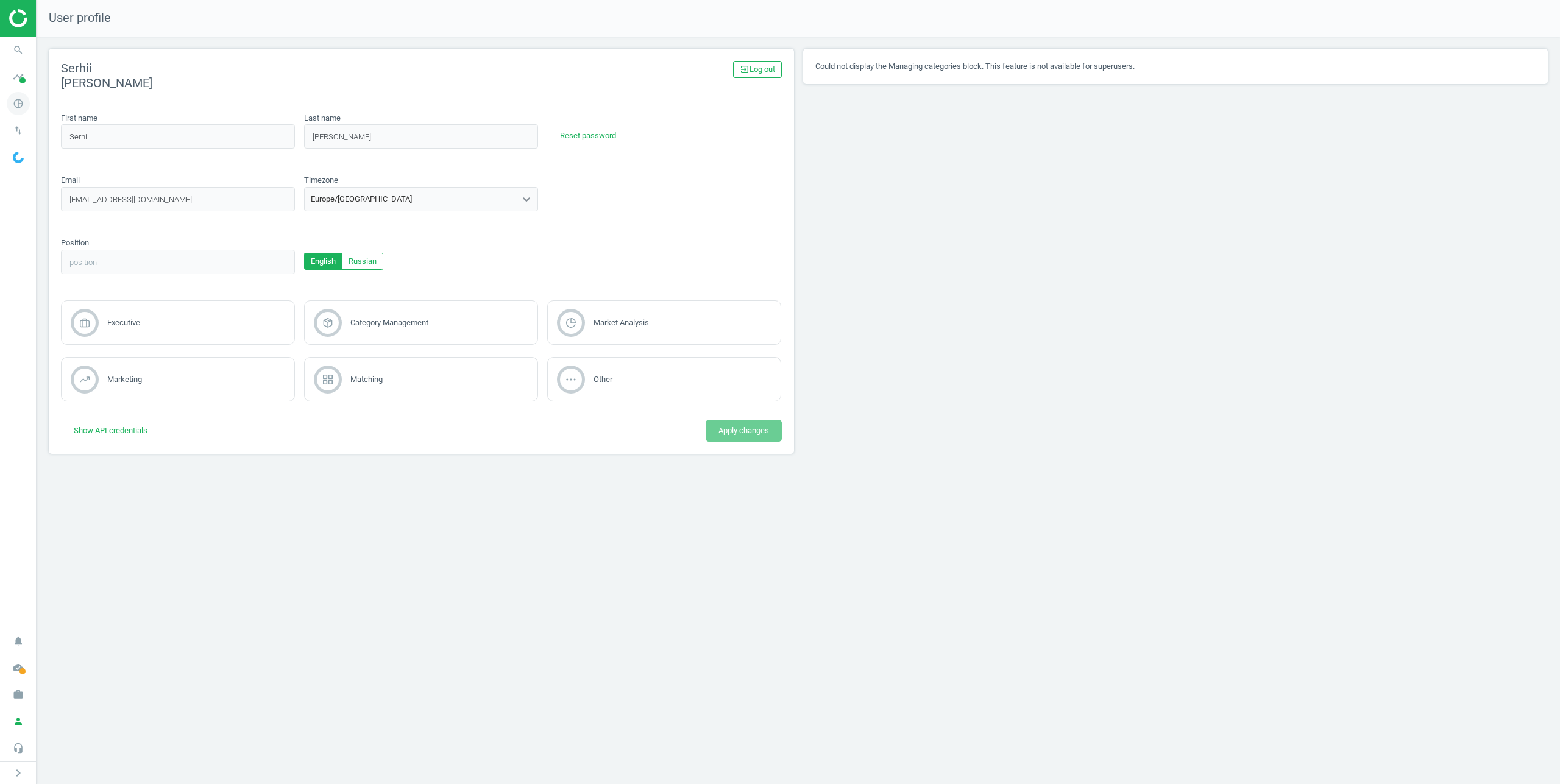
click at [11, 100] on icon "pie_chart_outlined" at bounding box center [18, 103] width 24 height 24
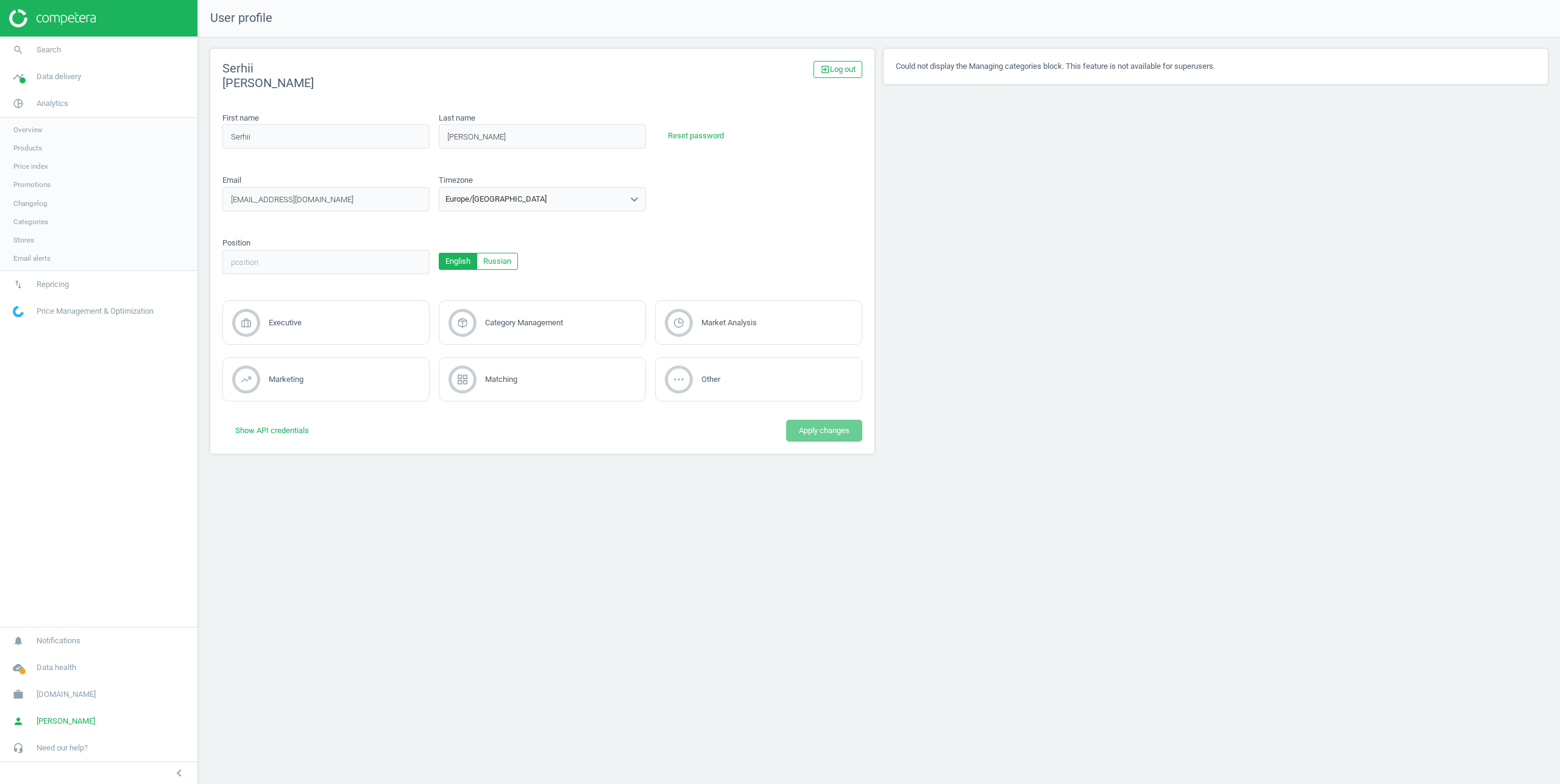
click at [28, 149] on span "Products" at bounding box center [28, 148] width 28 height 10
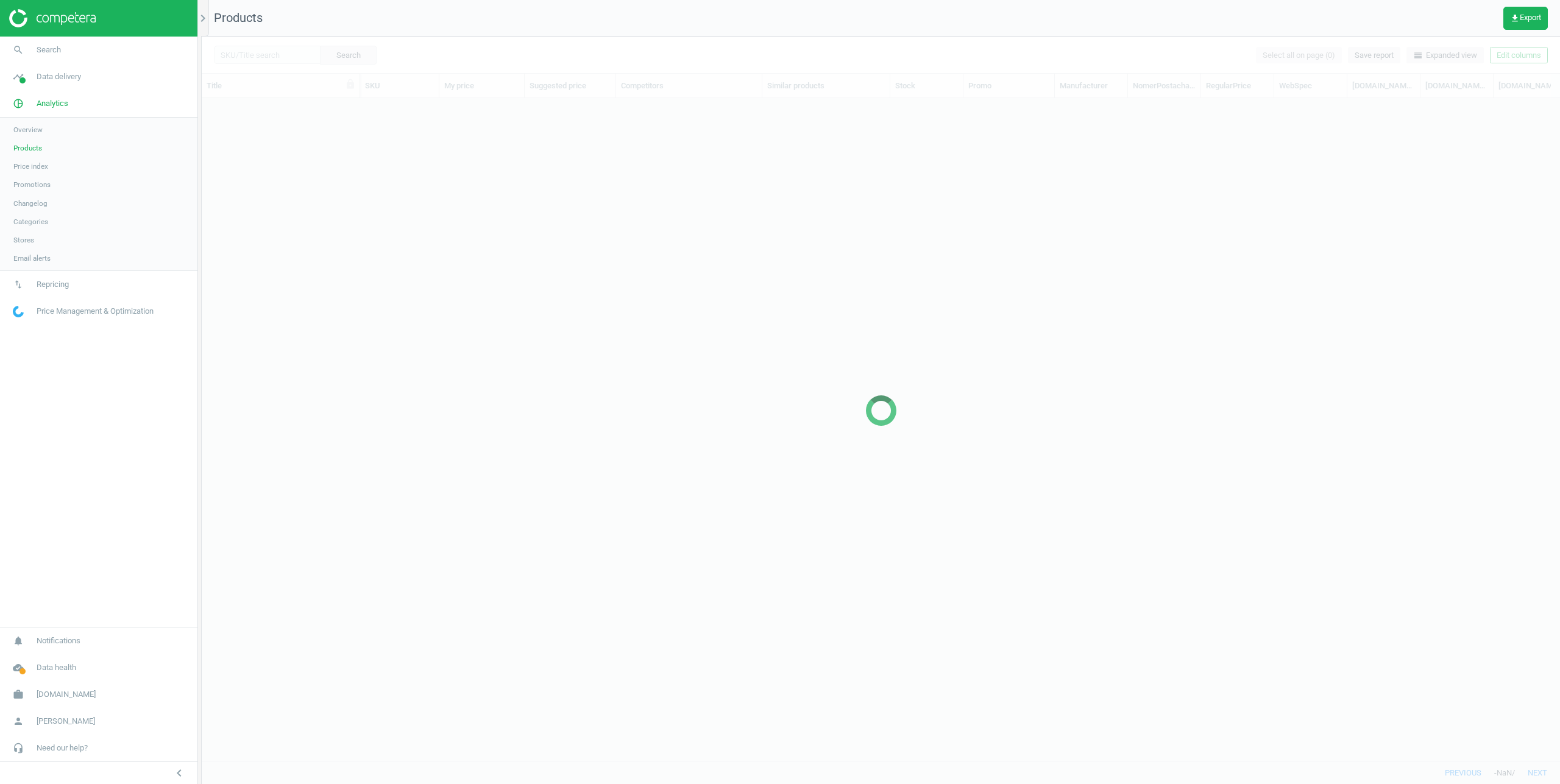
scroll to position [645, 1350]
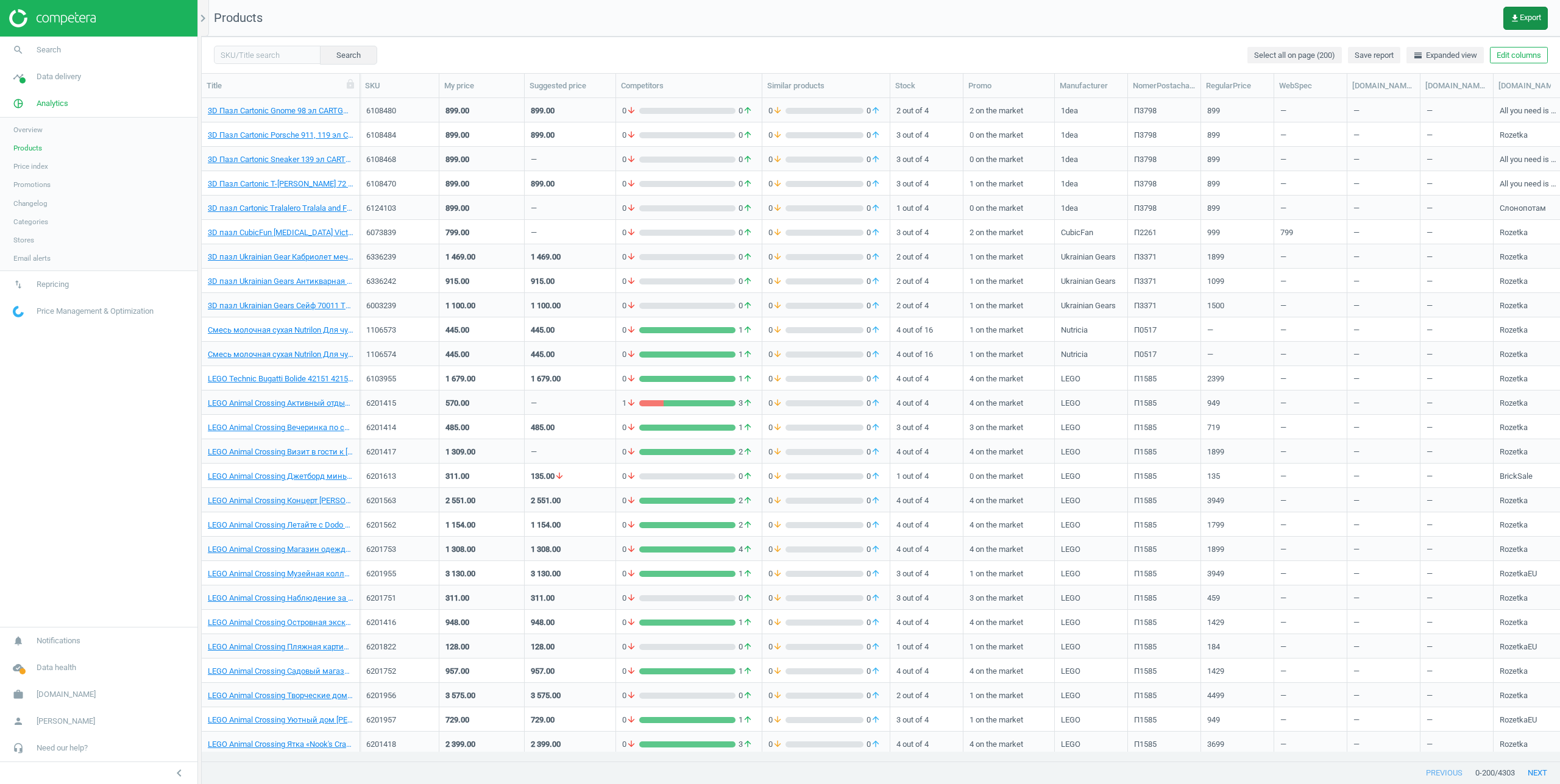
click at [1508, 26] on button "get_app Export" at bounding box center [1525, 18] width 45 height 24
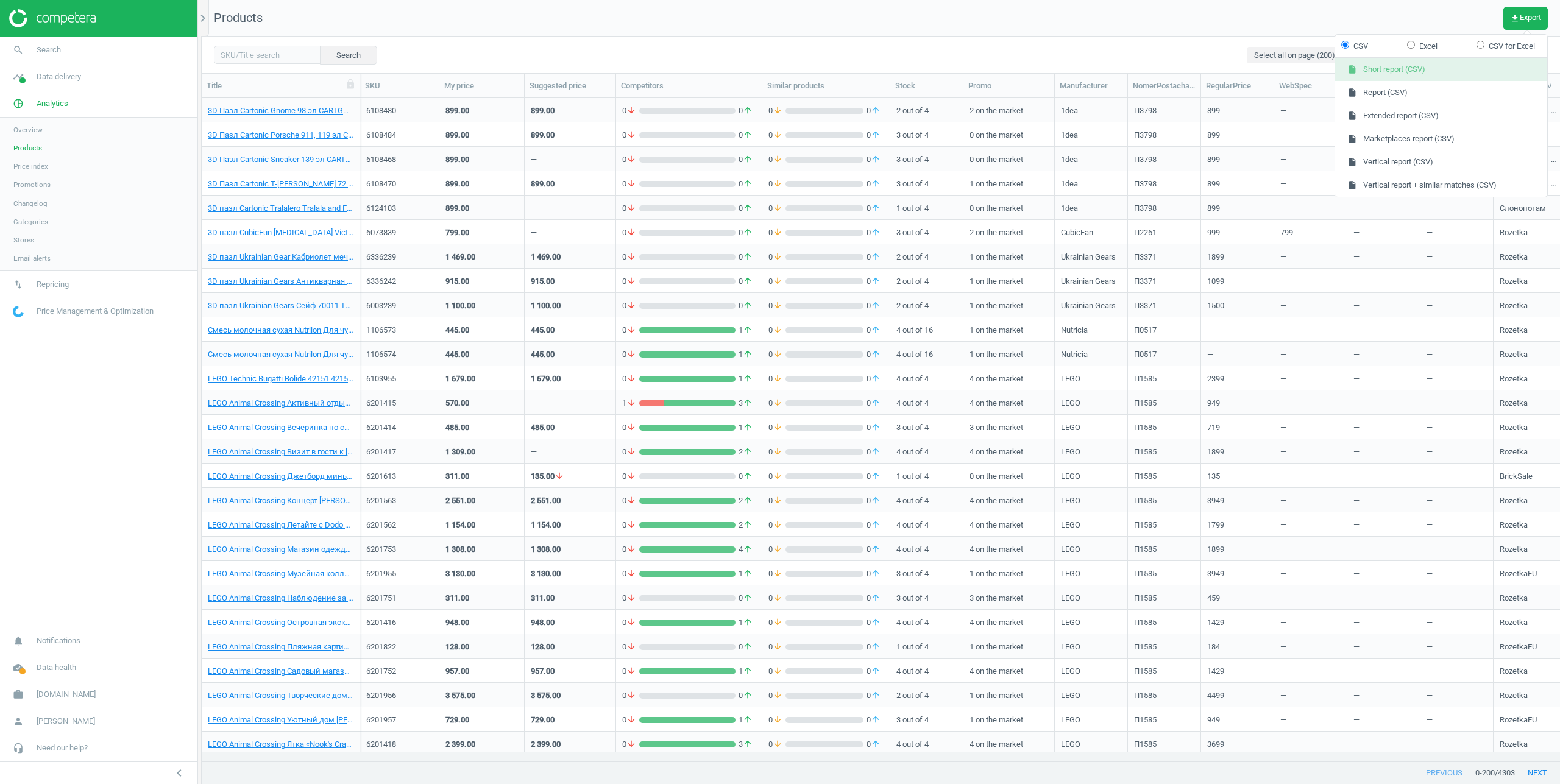
click at [1402, 66] on button "insert_drive_file Short report (CSV)" at bounding box center [1441, 69] width 212 height 24
click at [1488, 17] on nav "Products get_app Export" at bounding box center [881, 18] width 1358 height 37
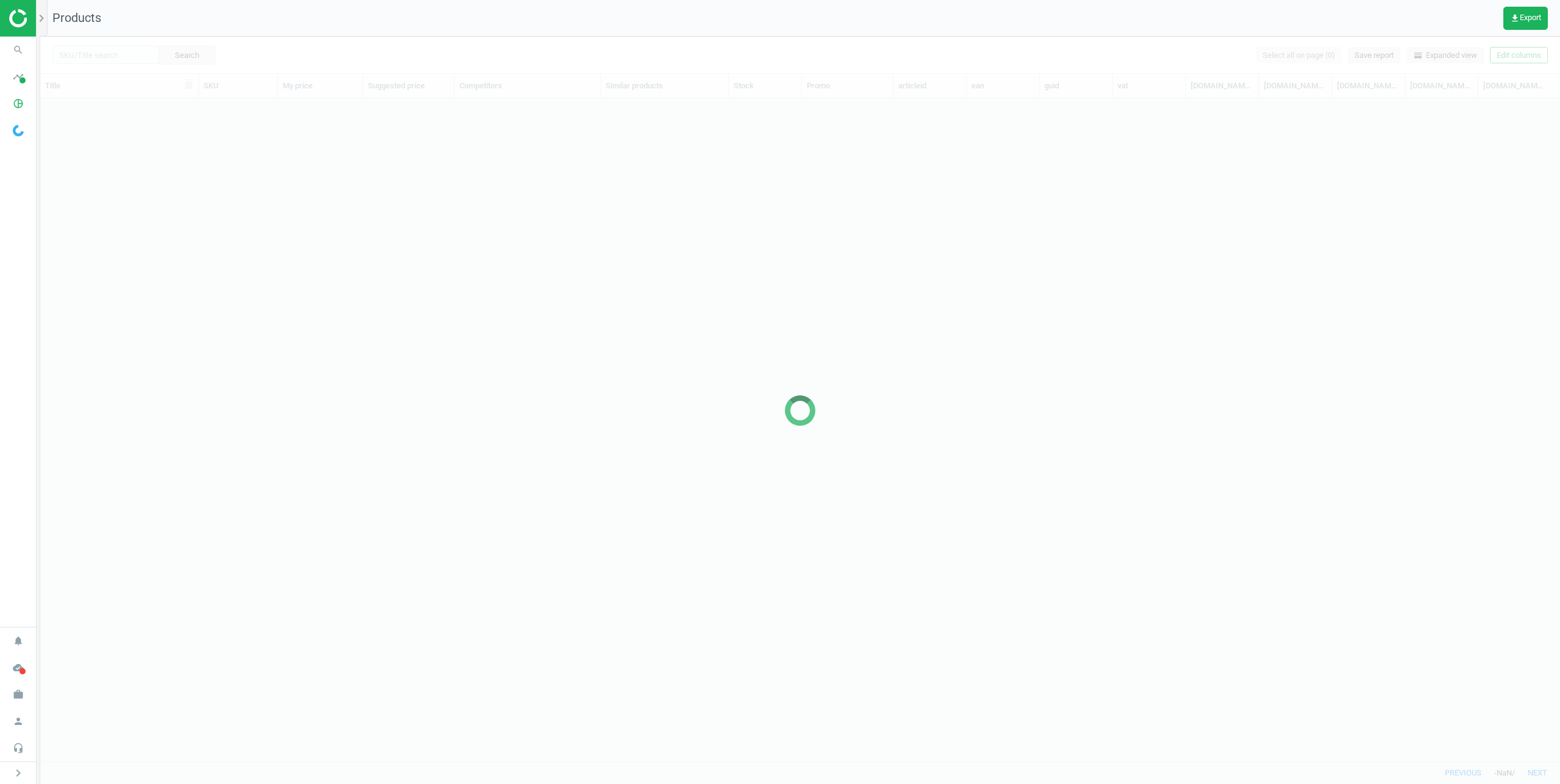
scroll to position [645, 1510]
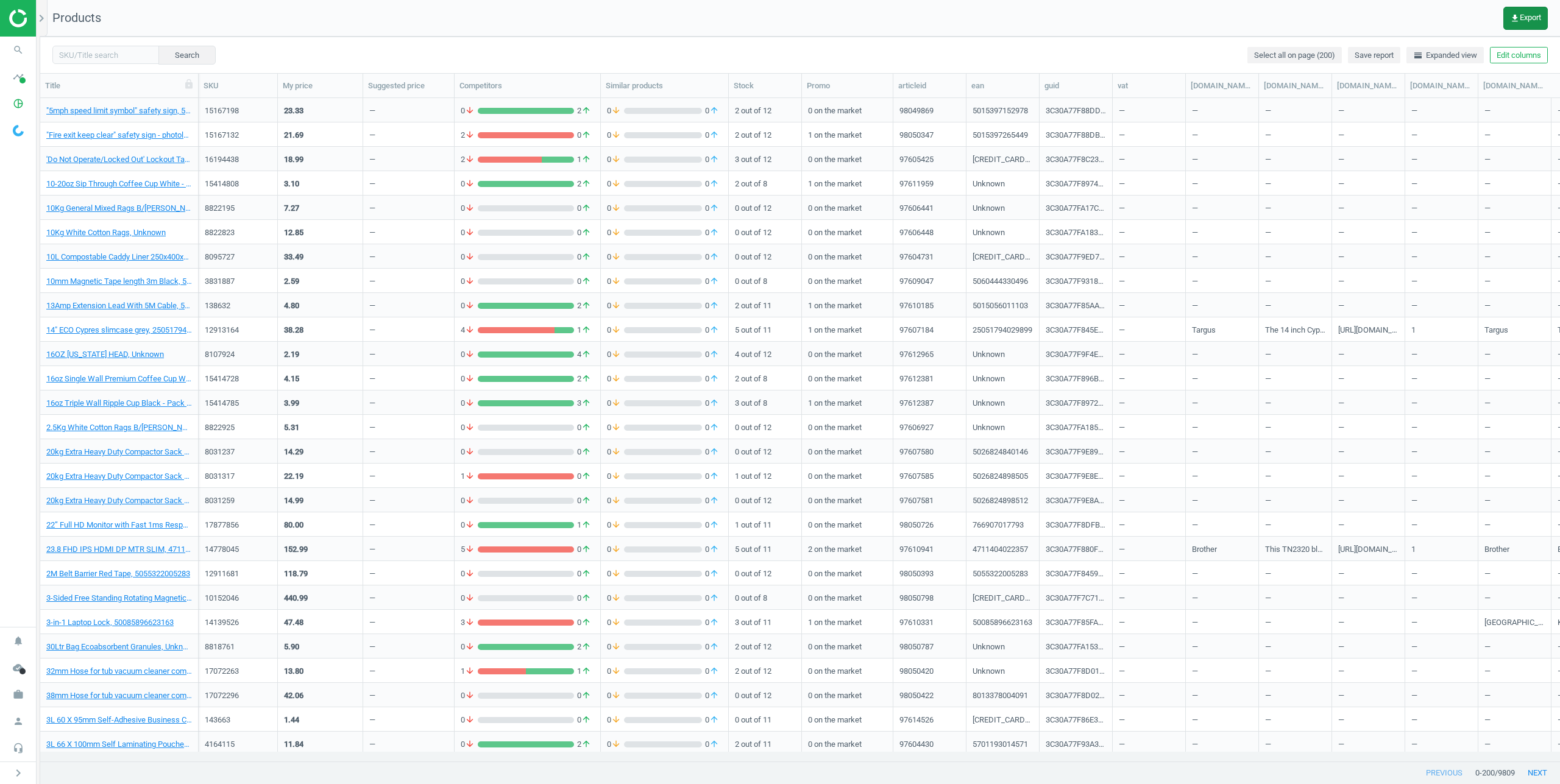
click at [1513, 17] on icon "get_app" at bounding box center [1515, 19] width 10 height 10
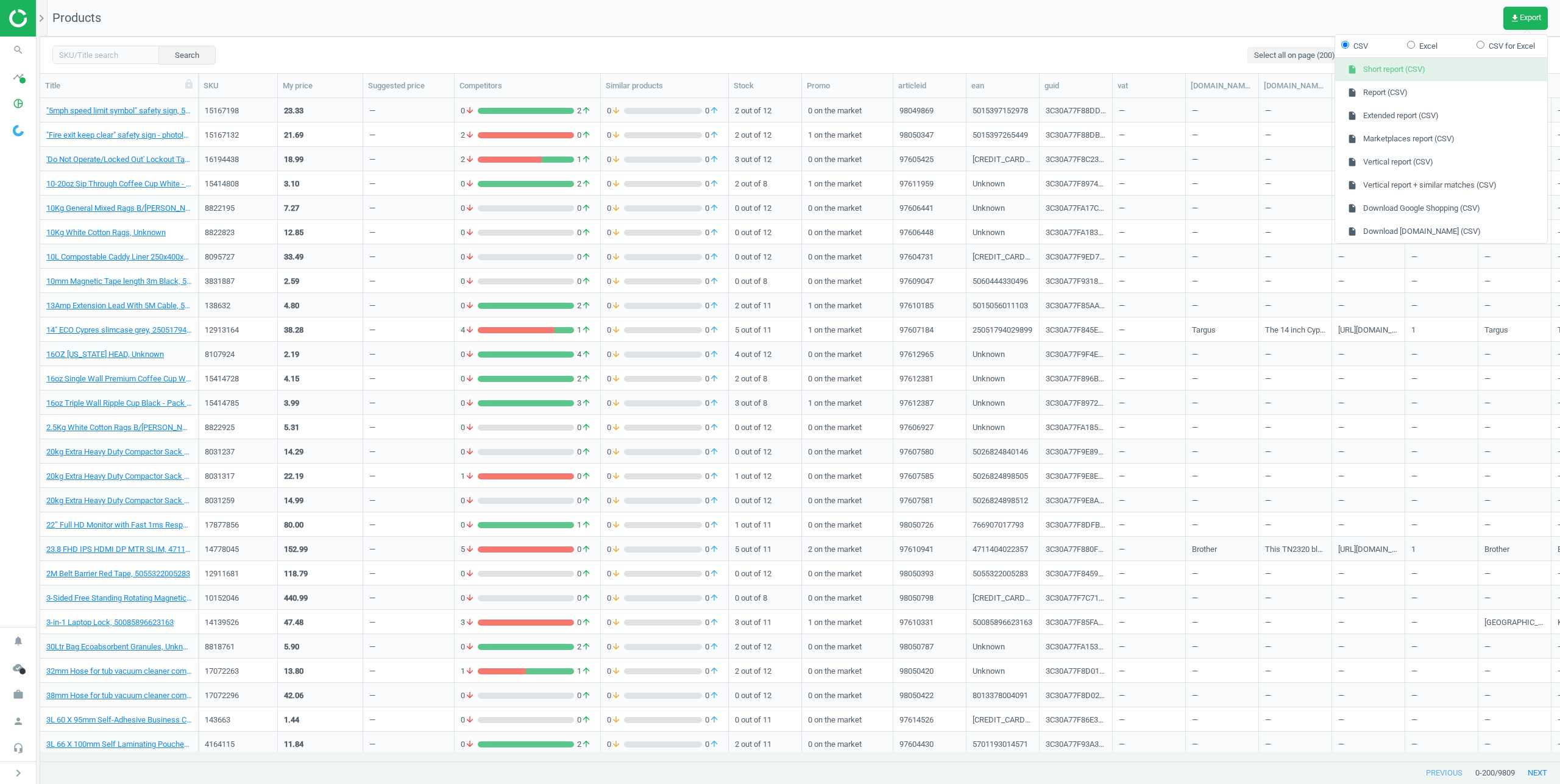
click at [1424, 70] on button "insert_drive_file Short report (CSV)" at bounding box center [1441, 69] width 212 height 24
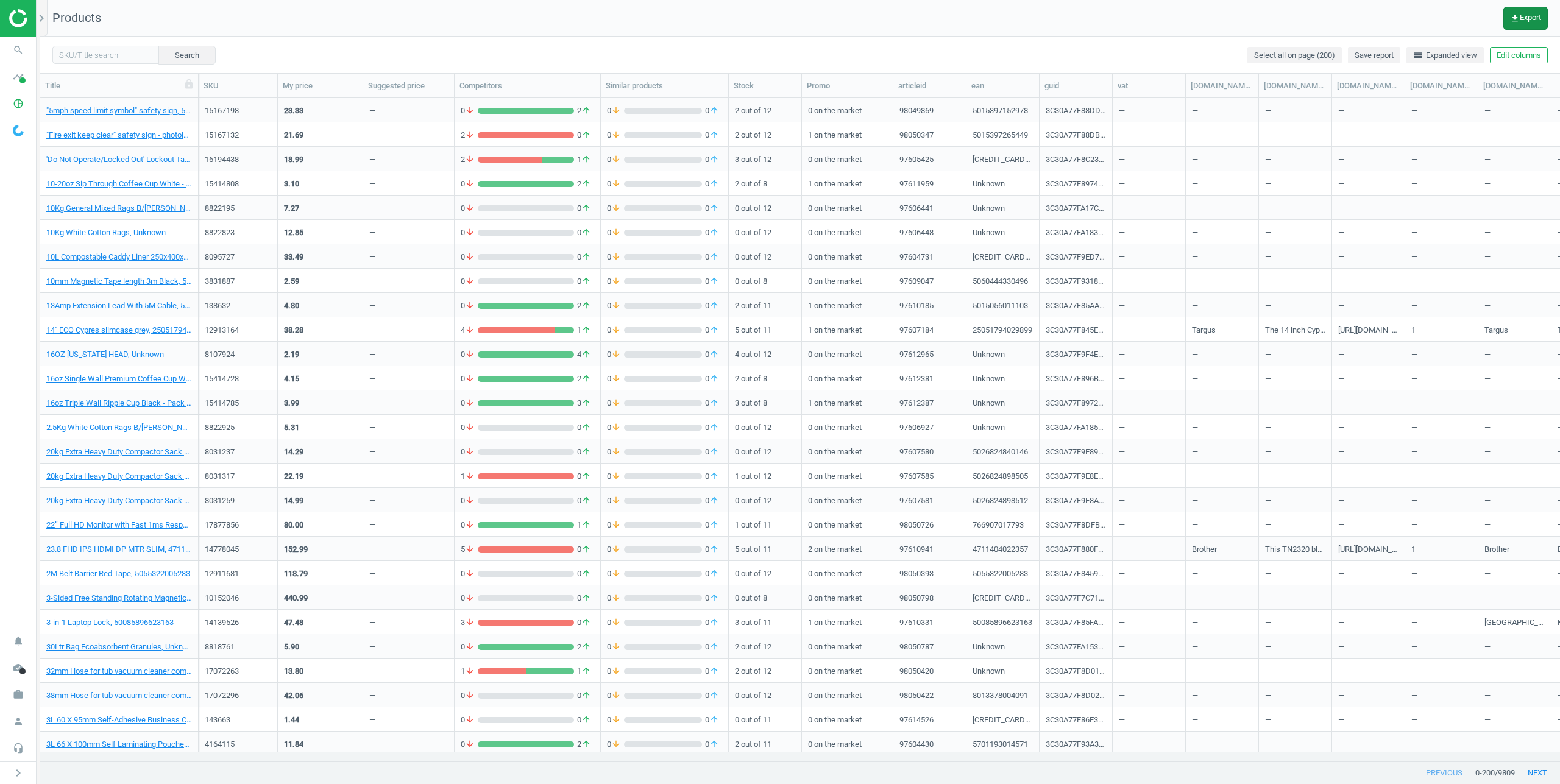
click at [1523, 24] on button "get_app Export" at bounding box center [1525, 18] width 45 height 24
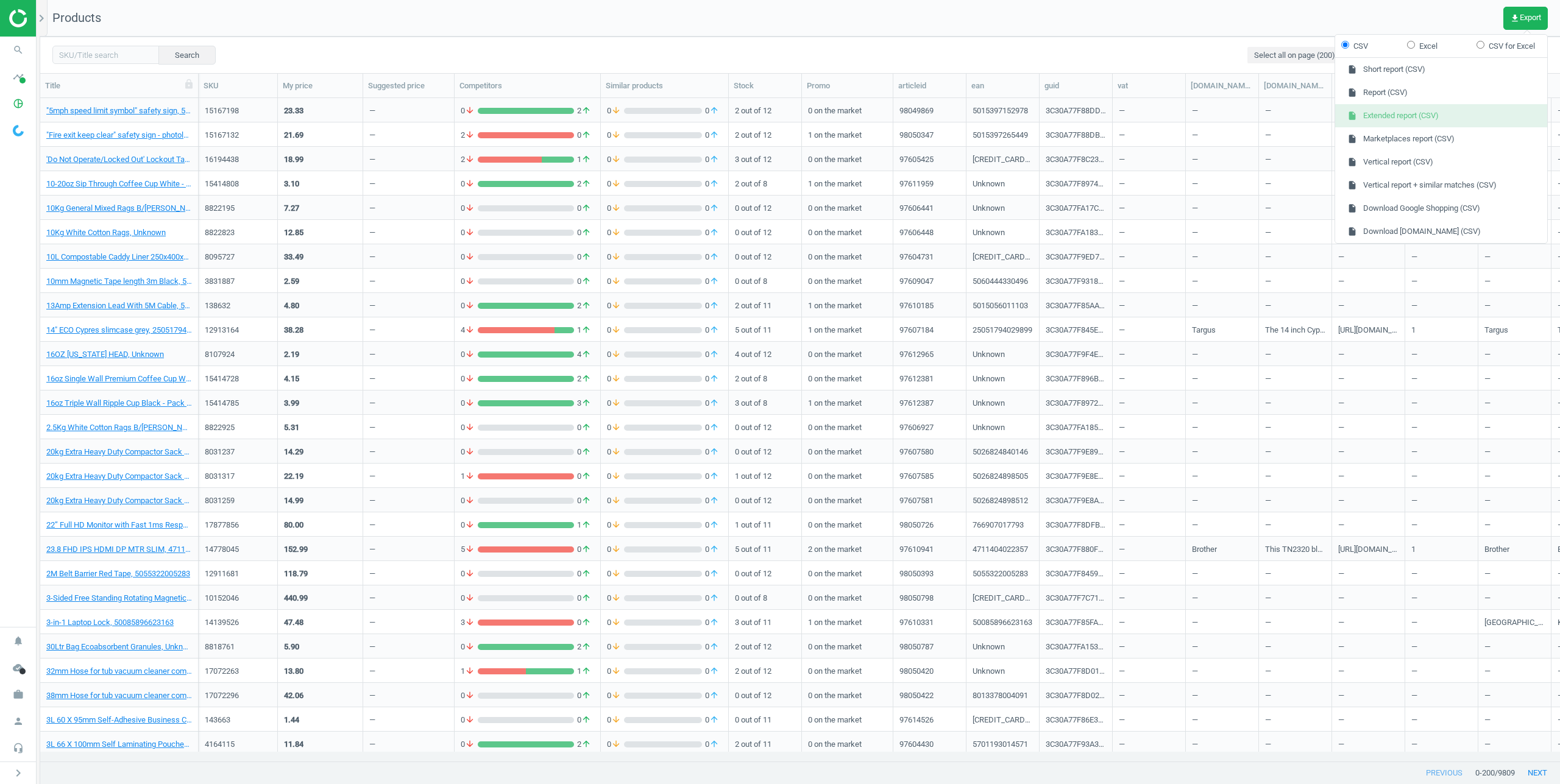
click at [1396, 117] on button "insert_drive_file Extended report (CSV)" at bounding box center [1441, 115] width 212 height 24
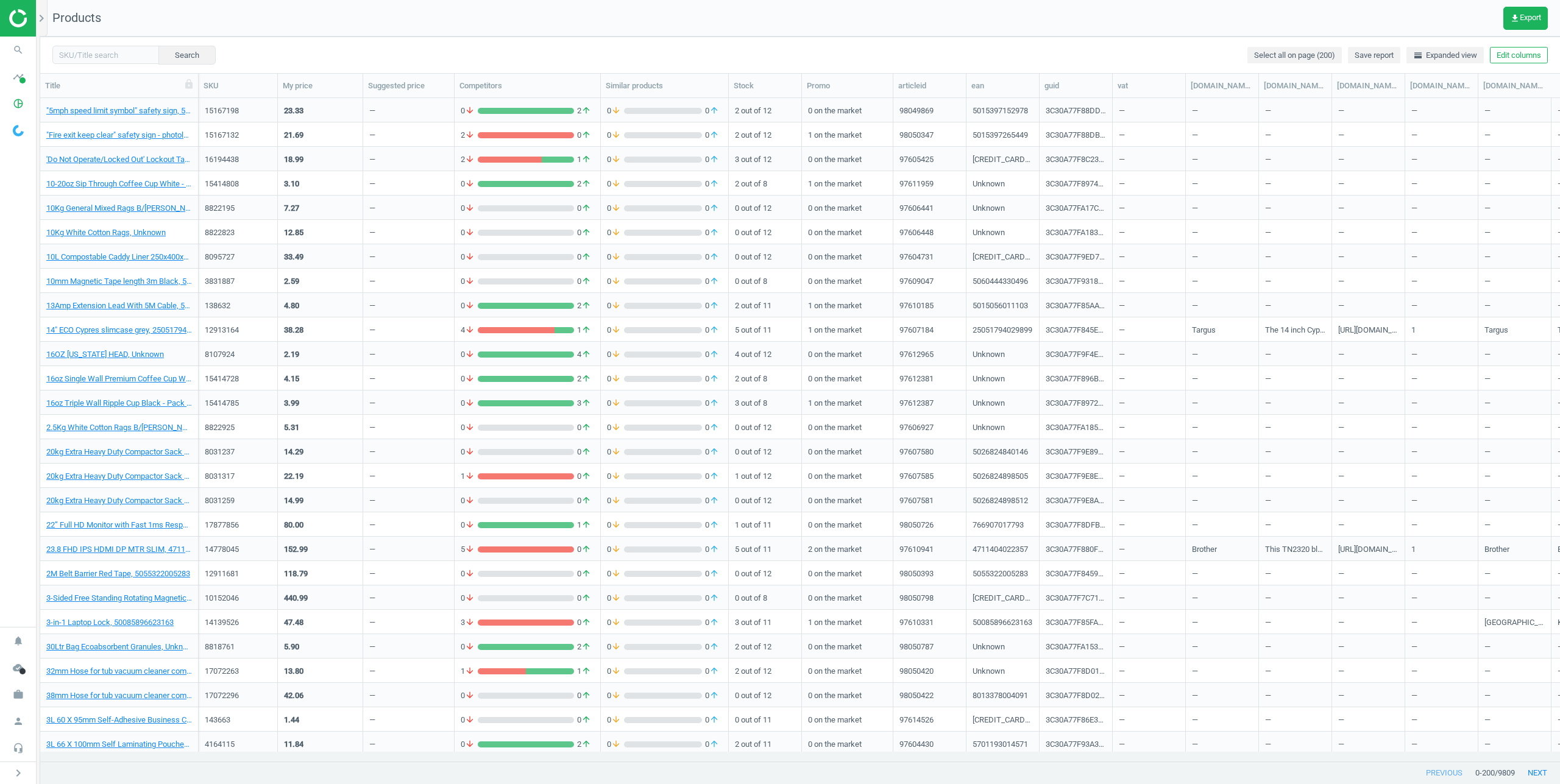
click at [1404, 29] on nav "Products get_app Export" at bounding box center [800, 18] width 1520 height 37
click at [1514, 24] on button "get_app Export" at bounding box center [1525, 18] width 45 height 24
click at [1415, 74] on button "insert_drive_file Short report (CSV)" at bounding box center [1441, 69] width 212 height 24
click at [1515, 30] on nav "Products get_app Export" at bounding box center [800, 18] width 1520 height 37
click at [1518, 21] on span "get_app Export" at bounding box center [1526, 19] width 31 height 10
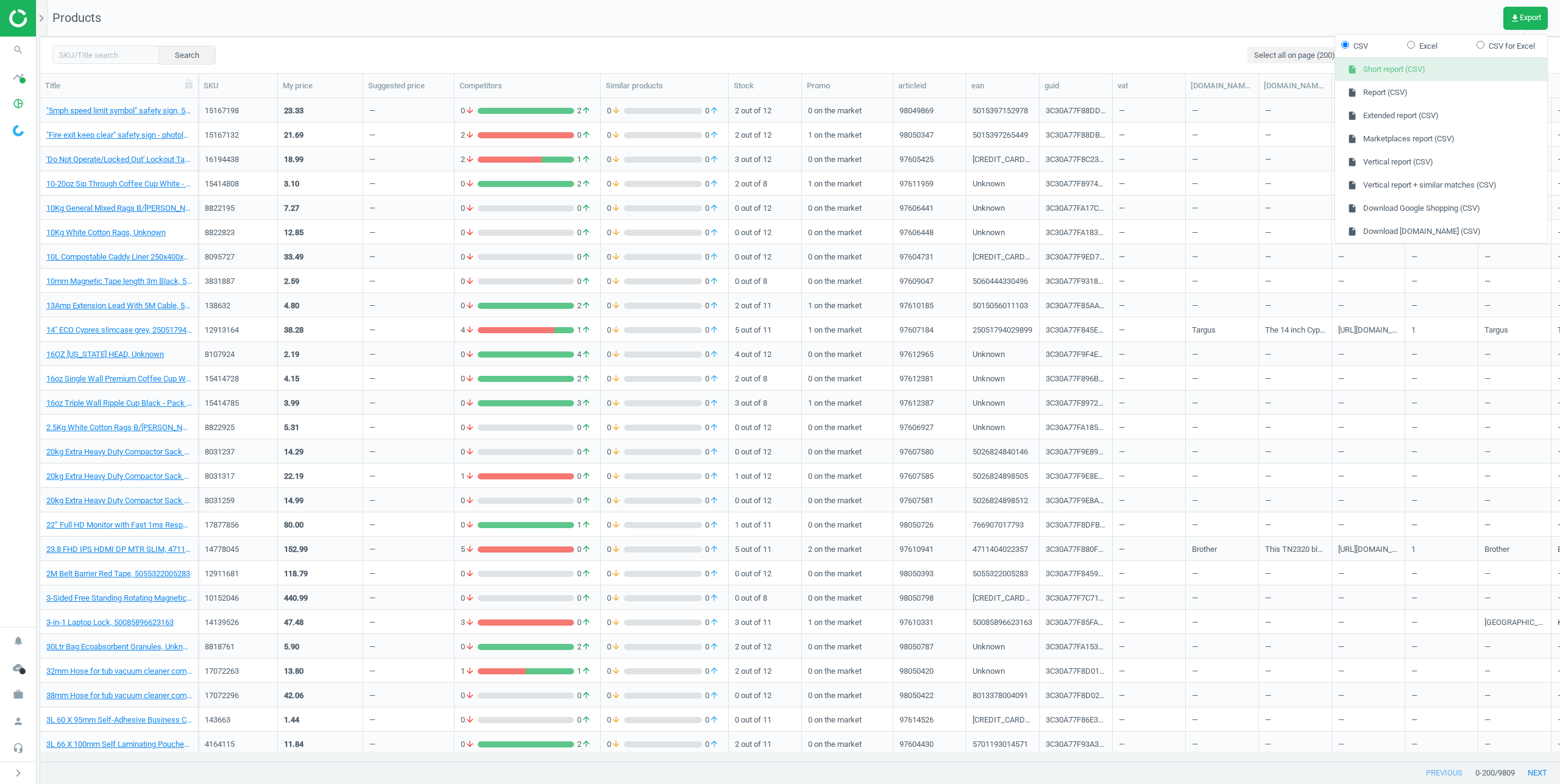
click at [1438, 73] on button "insert_drive_file Short report (CSV)" at bounding box center [1441, 69] width 212 height 24
click at [1523, 776] on button "next" at bounding box center [1538, 773] width 46 height 22
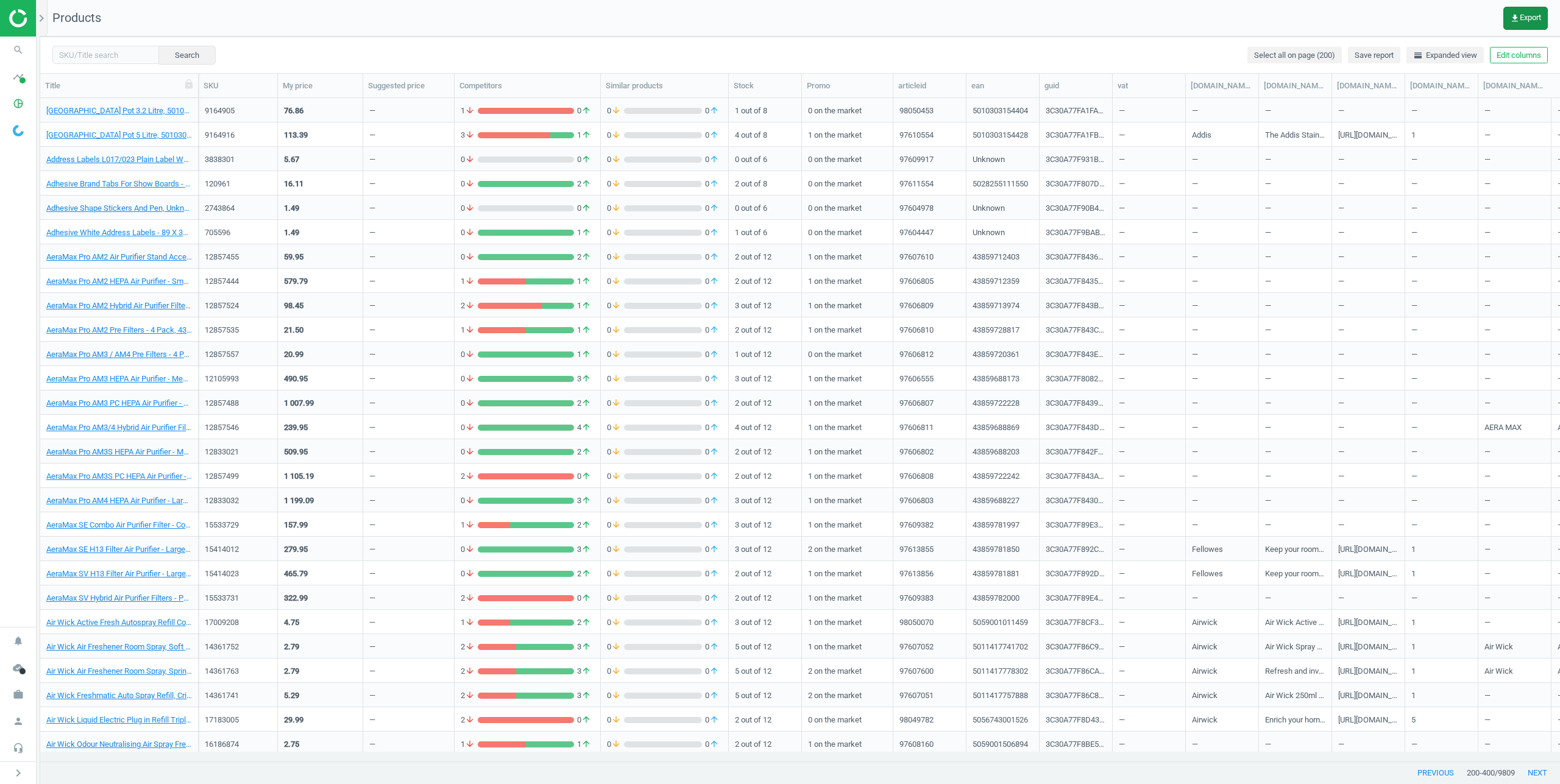
click at [1535, 25] on button "get_app Export" at bounding box center [1525, 18] width 45 height 24
click at [1441, 75] on button "insert_drive_file Short report (CSV)" at bounding box center [1441, 69] width 212 height 24
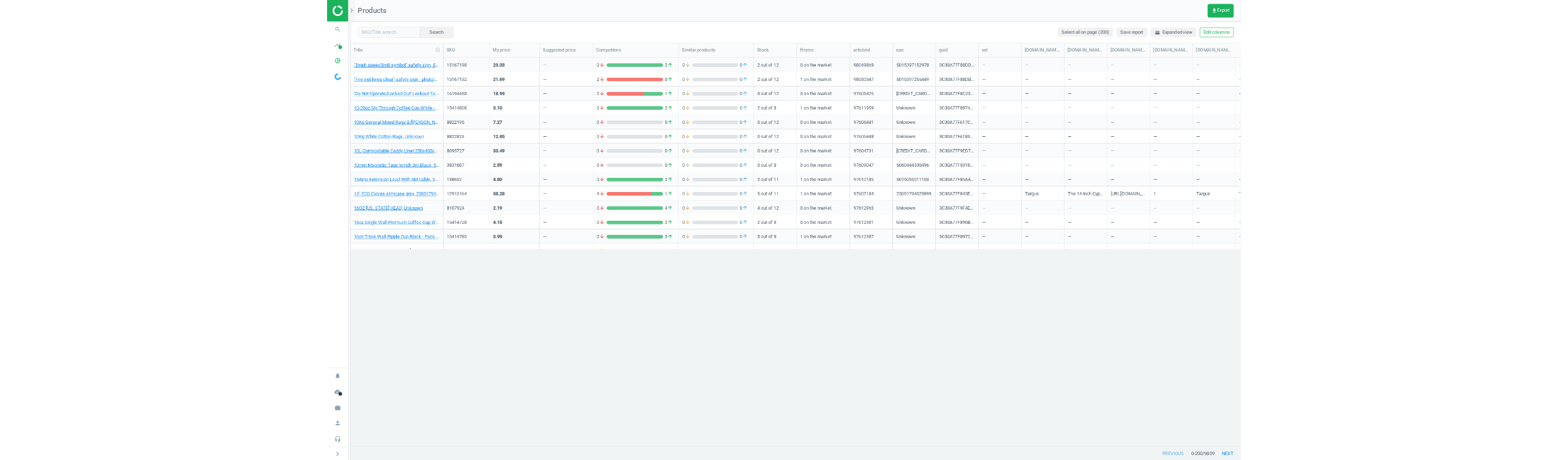
scroll to position [319, 1518]
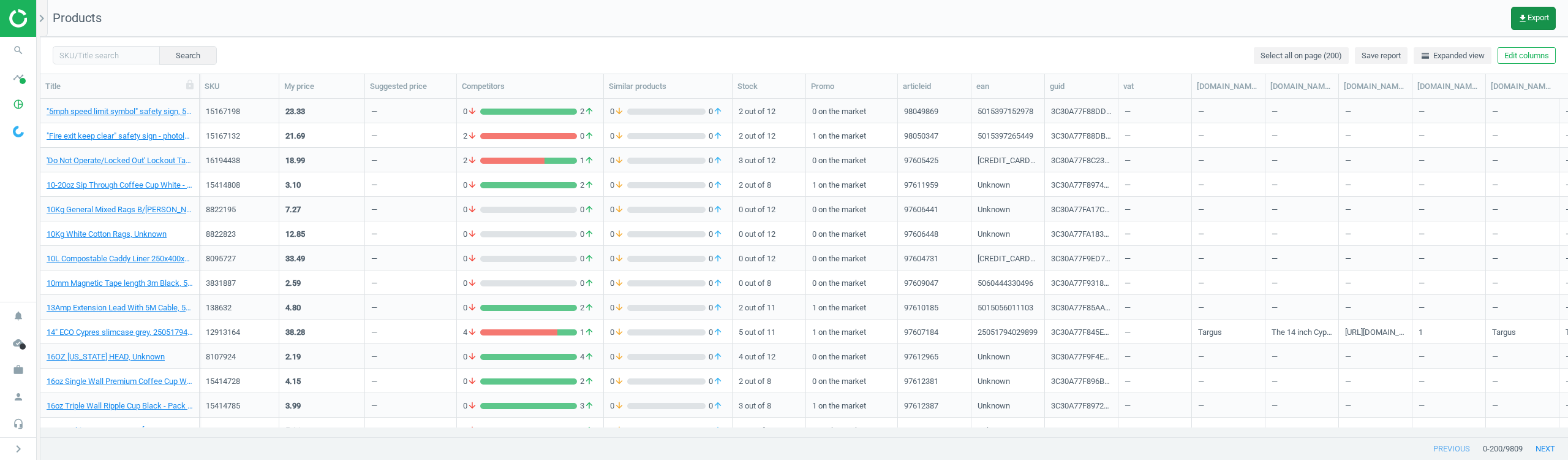
click at [1533, 21] on span "get_app Export" at bounding box center [1534, 19] width 31 height 10
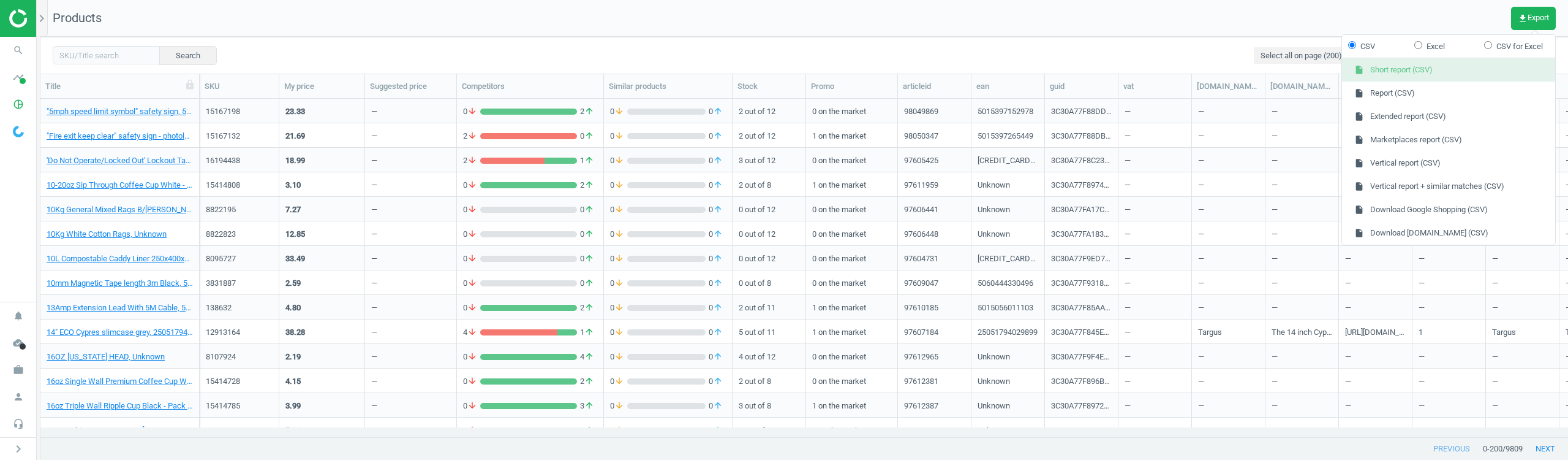
click at [1423, 70] on button "insert_drive_file Short report (CSV)" at bounding box center [1448, 69] width 213 height 24
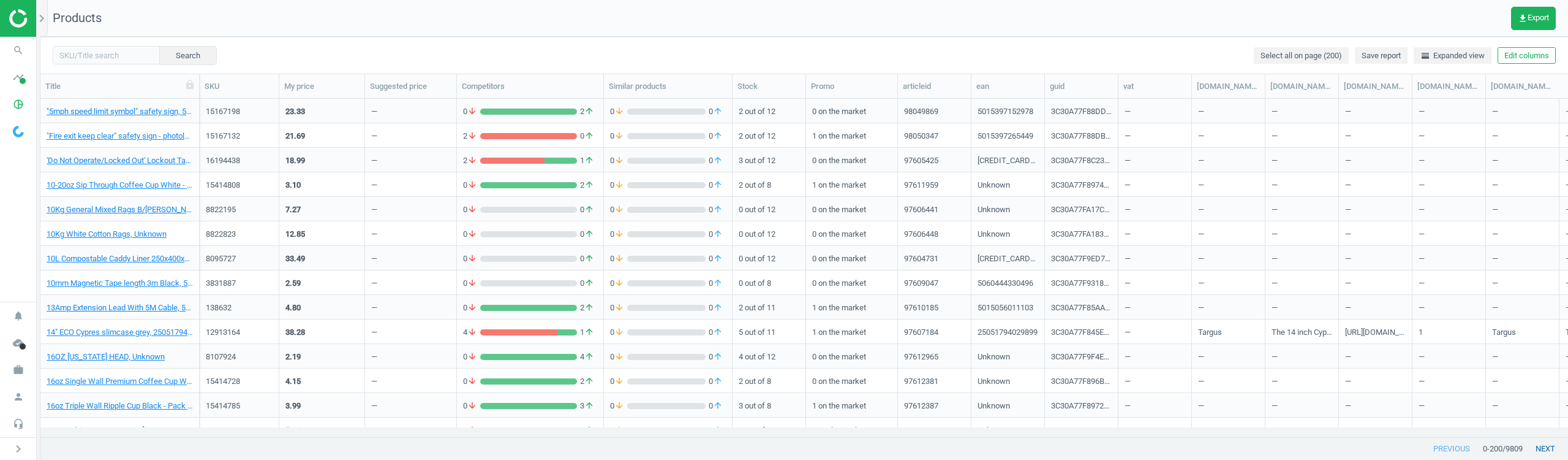
click at [1548, 444] on button "next" at bounding box center [1546, 449] width 46 height 22
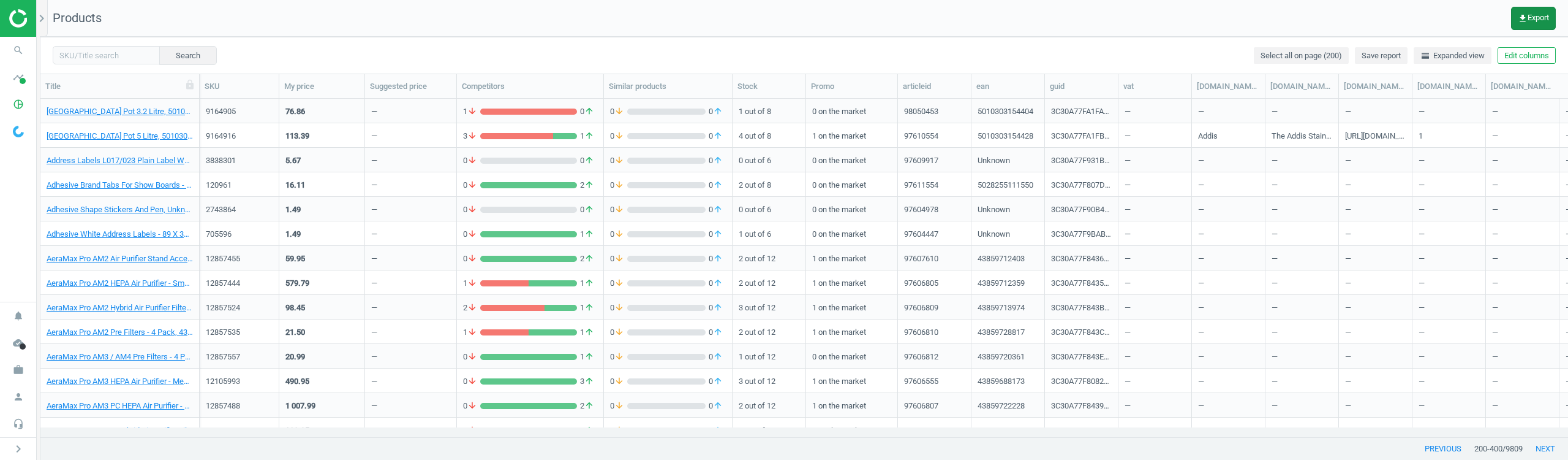
click at [1526, 15] on span "get_app Export" at bounding box center [1534, 19] width 31 height 10
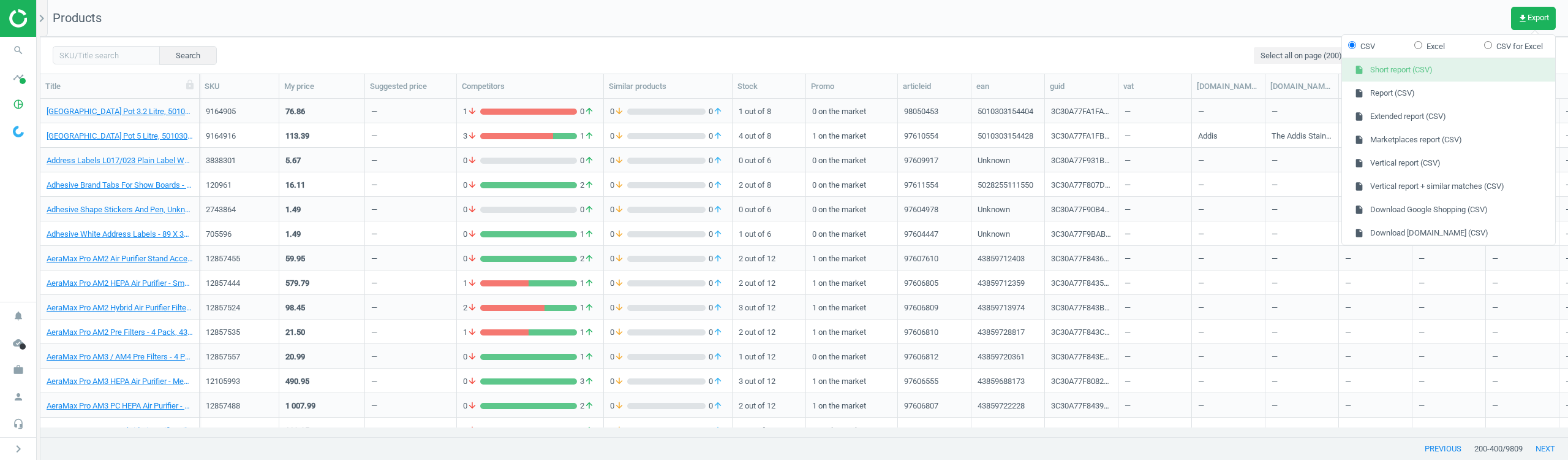
click at [1435, 71] on button "insert_drive_file Short report (CSV)" at bounding box center [1448, 69] width 213 height 24
